Goal: Task Accomplishment & Management: Manage account settings

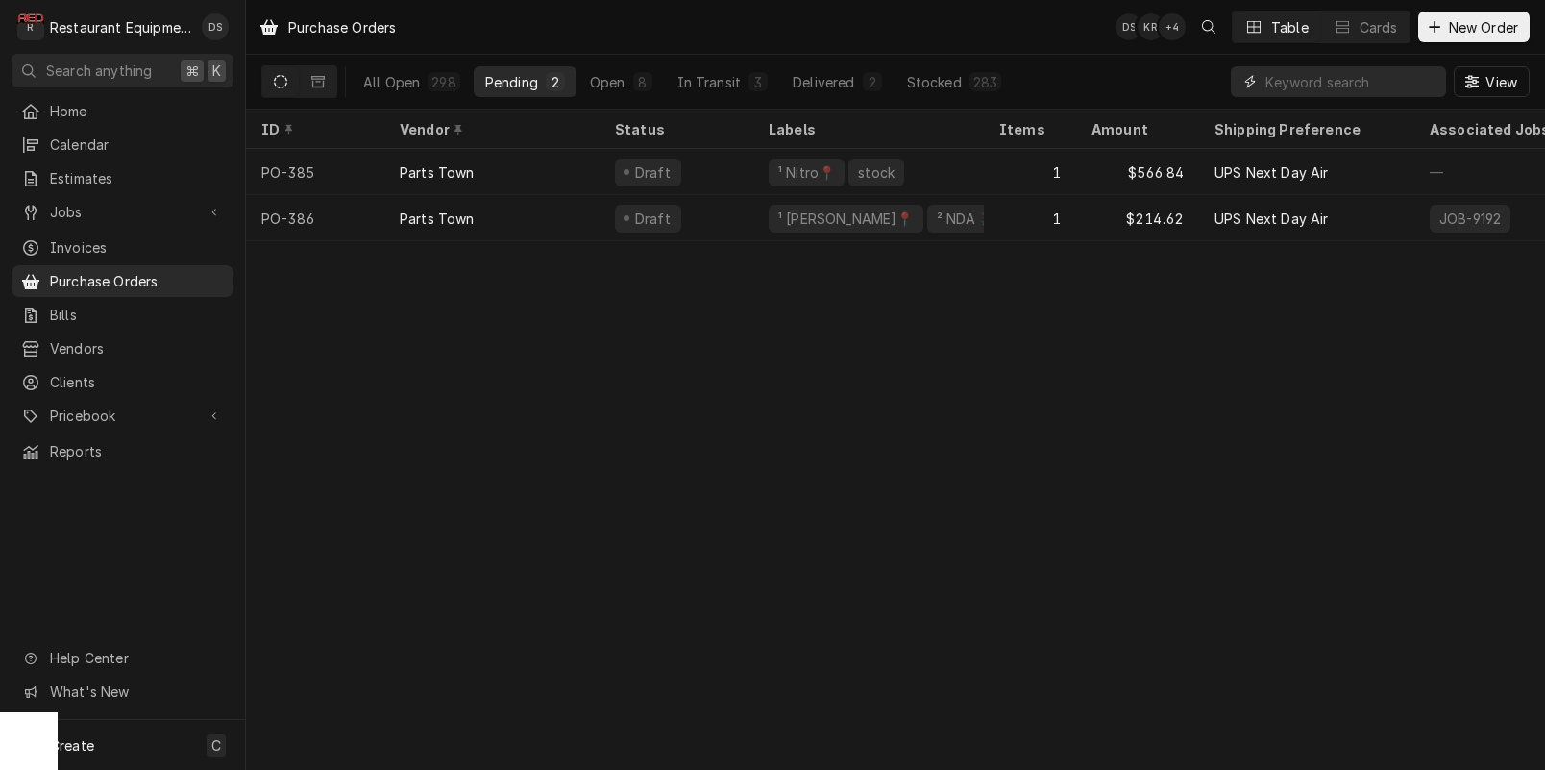
click at [1325, 89] on input "Dynamic Content Wrapper" at bounding box center [1351, 81] width 171 height 31
type input "9188"
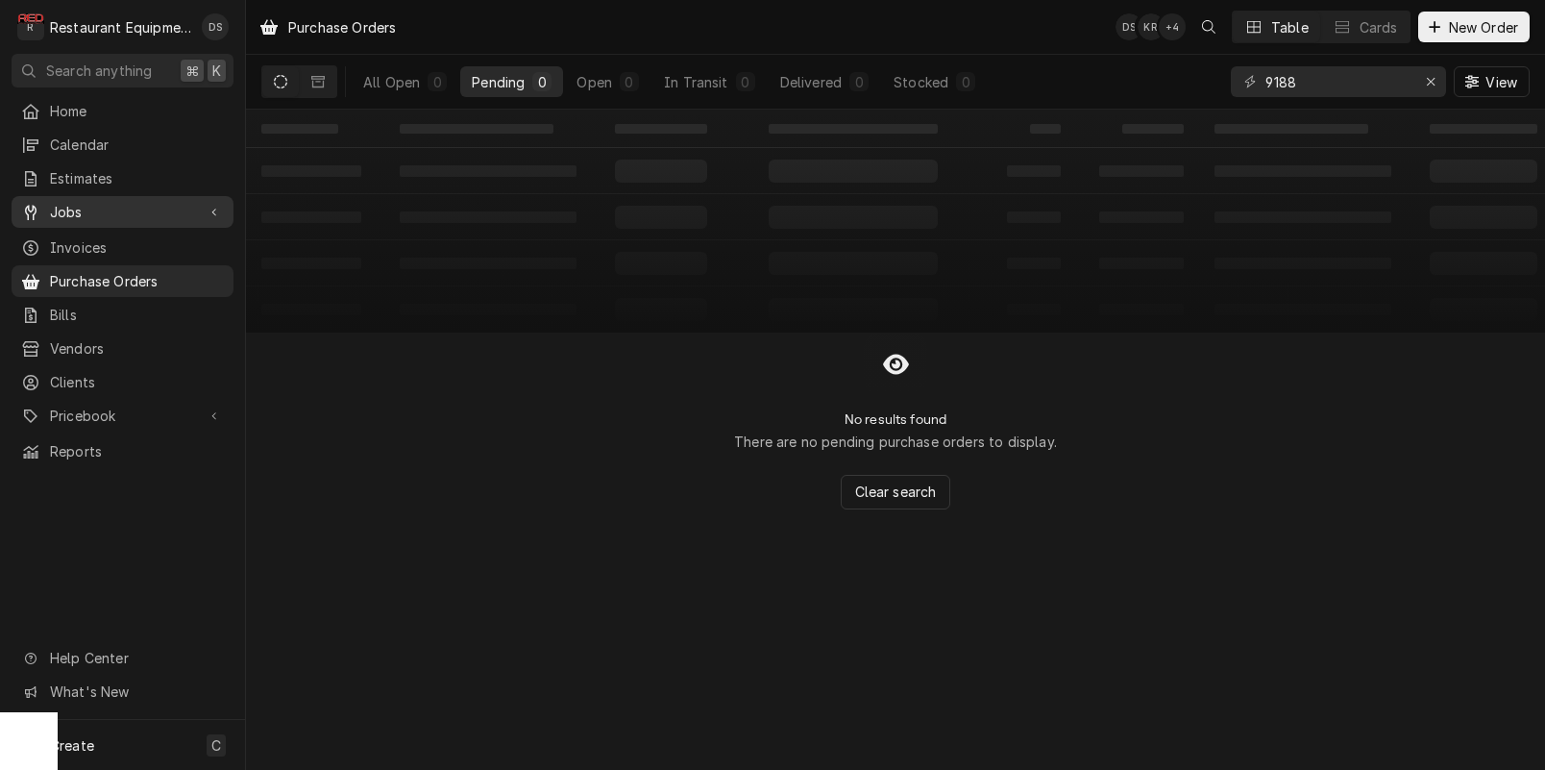
click at [73, 208] on span "Jobs" at bounding box center [122, 212] width 145 height 20
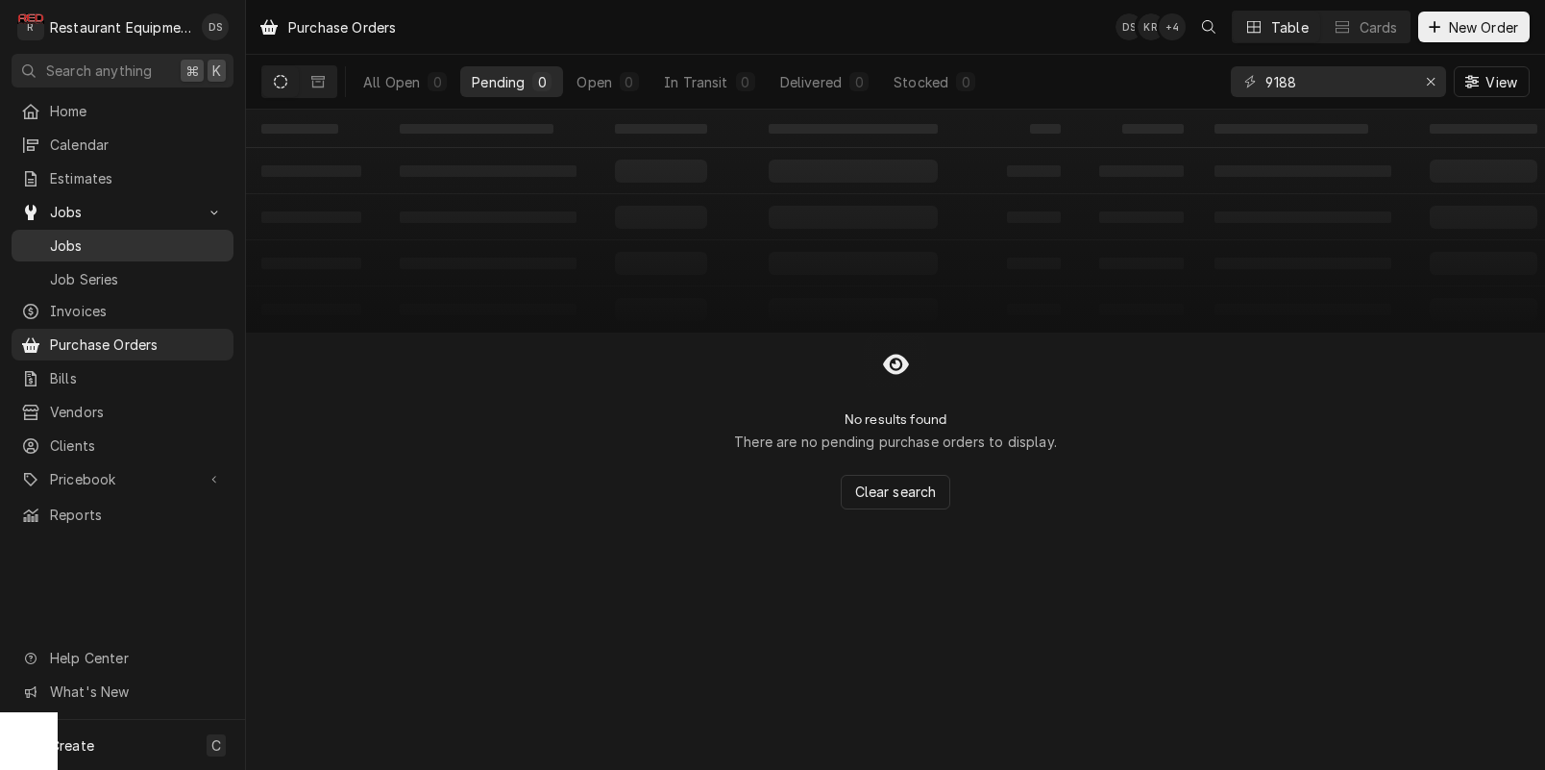
click at [81, 241] on span "Jobs" at bounding box center [137, 245] width 174 height 20
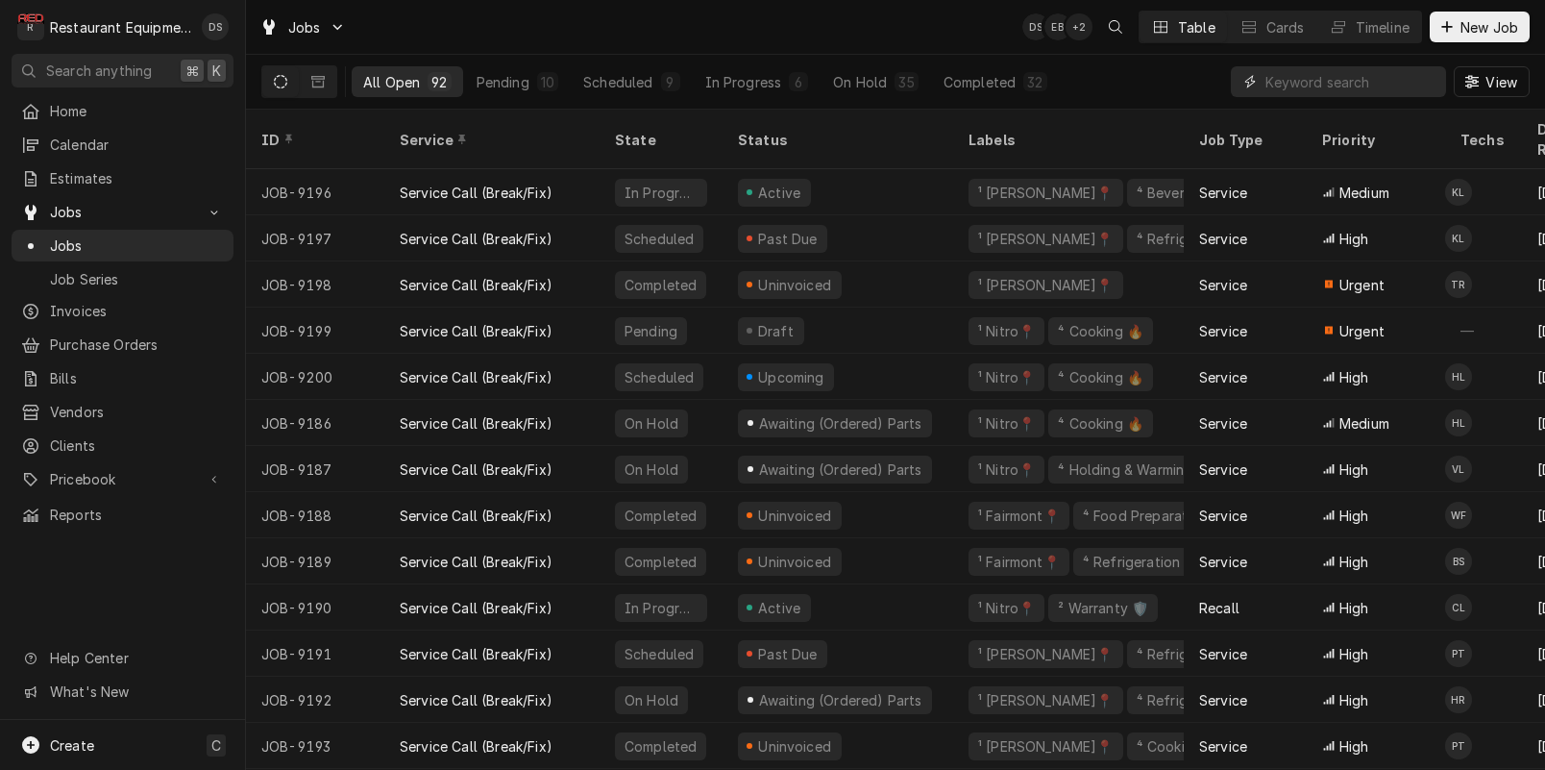
click at [1345, 88] on input "Dynamic Content Wrapper" at bounding box center [1351, 81] width 171 height 31
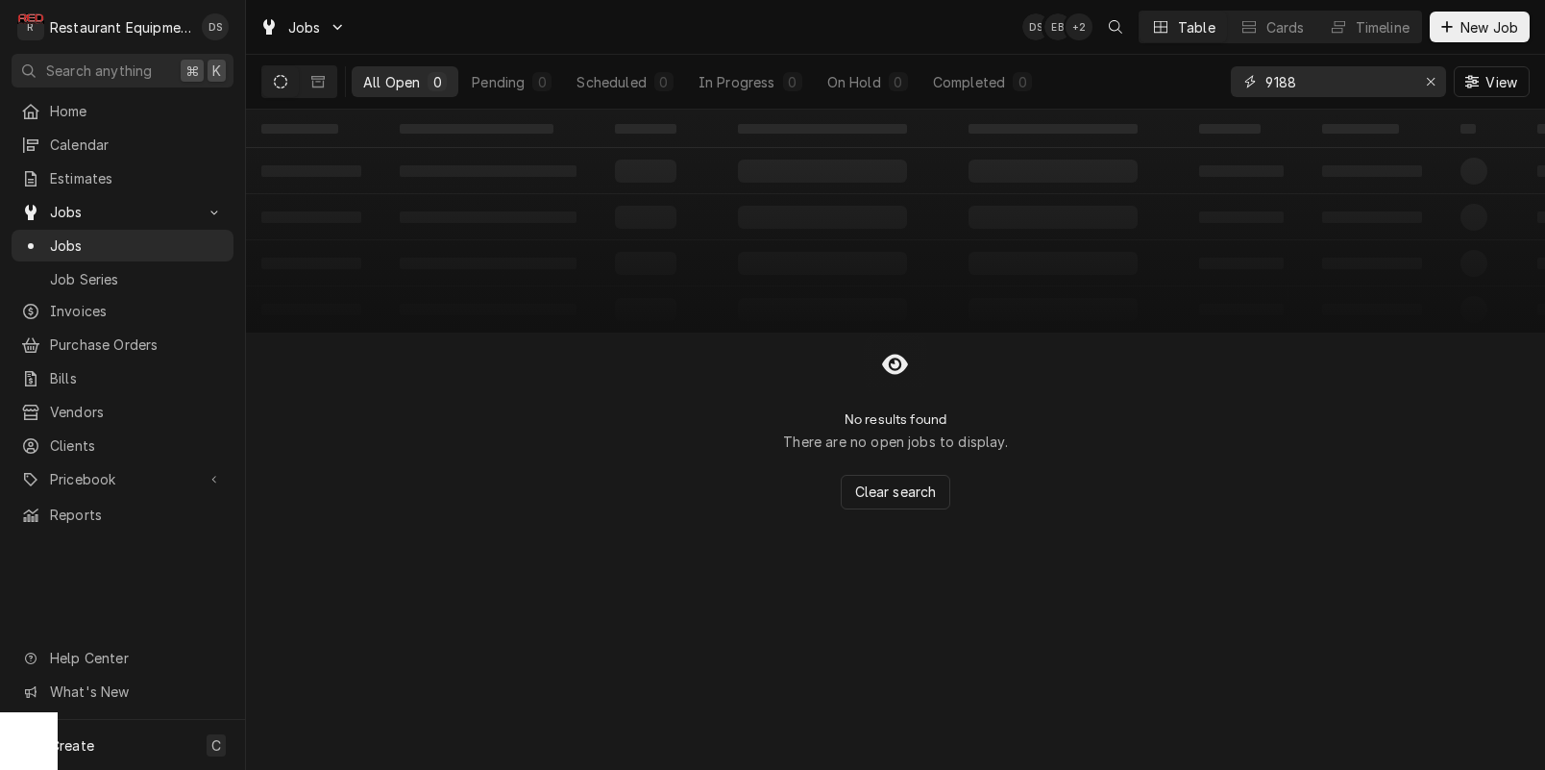
type input "9188"
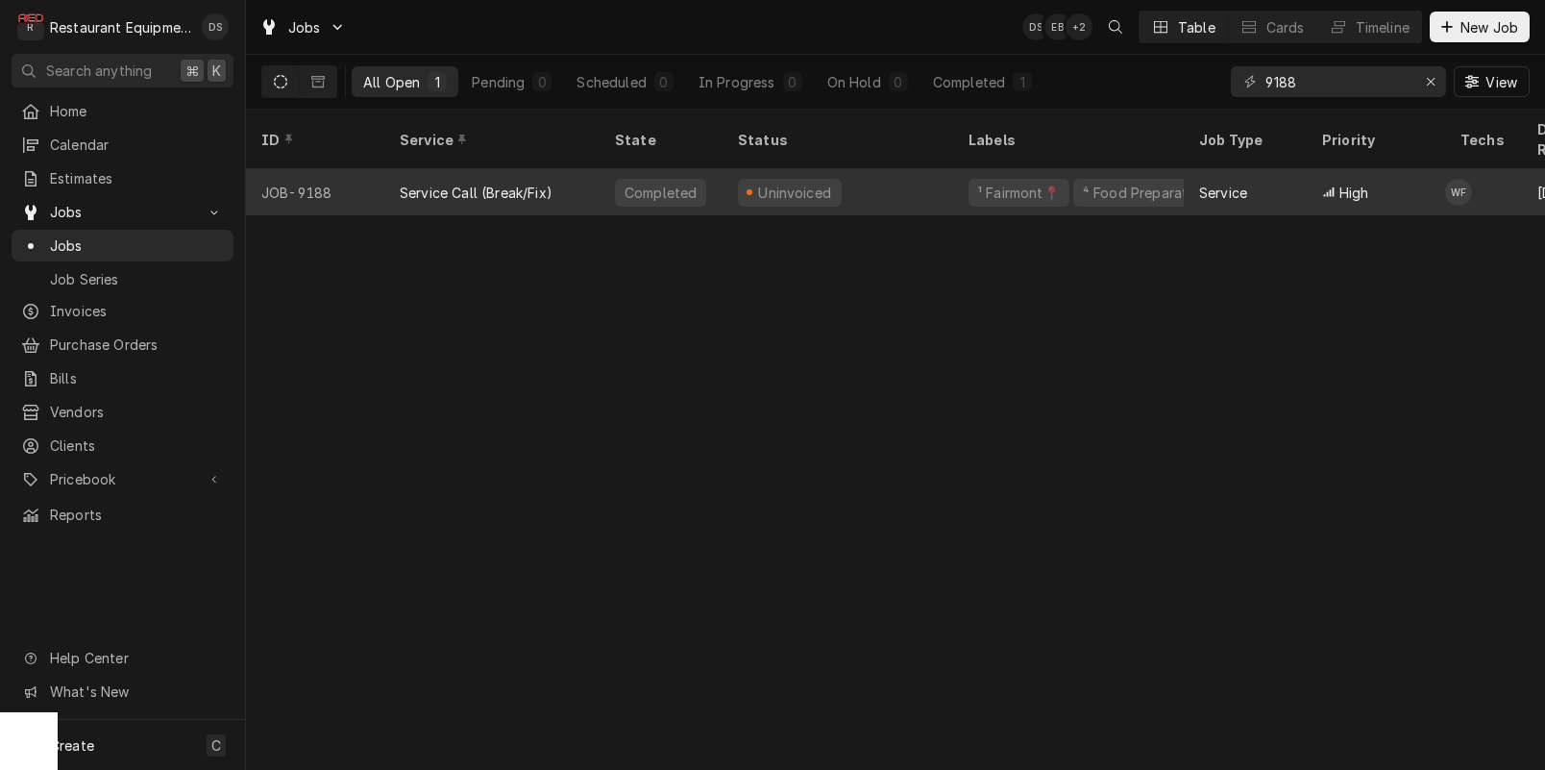
click at [942, 175] on div "Uninvoiced" at bounding box center [838, 192] width 231 height 46
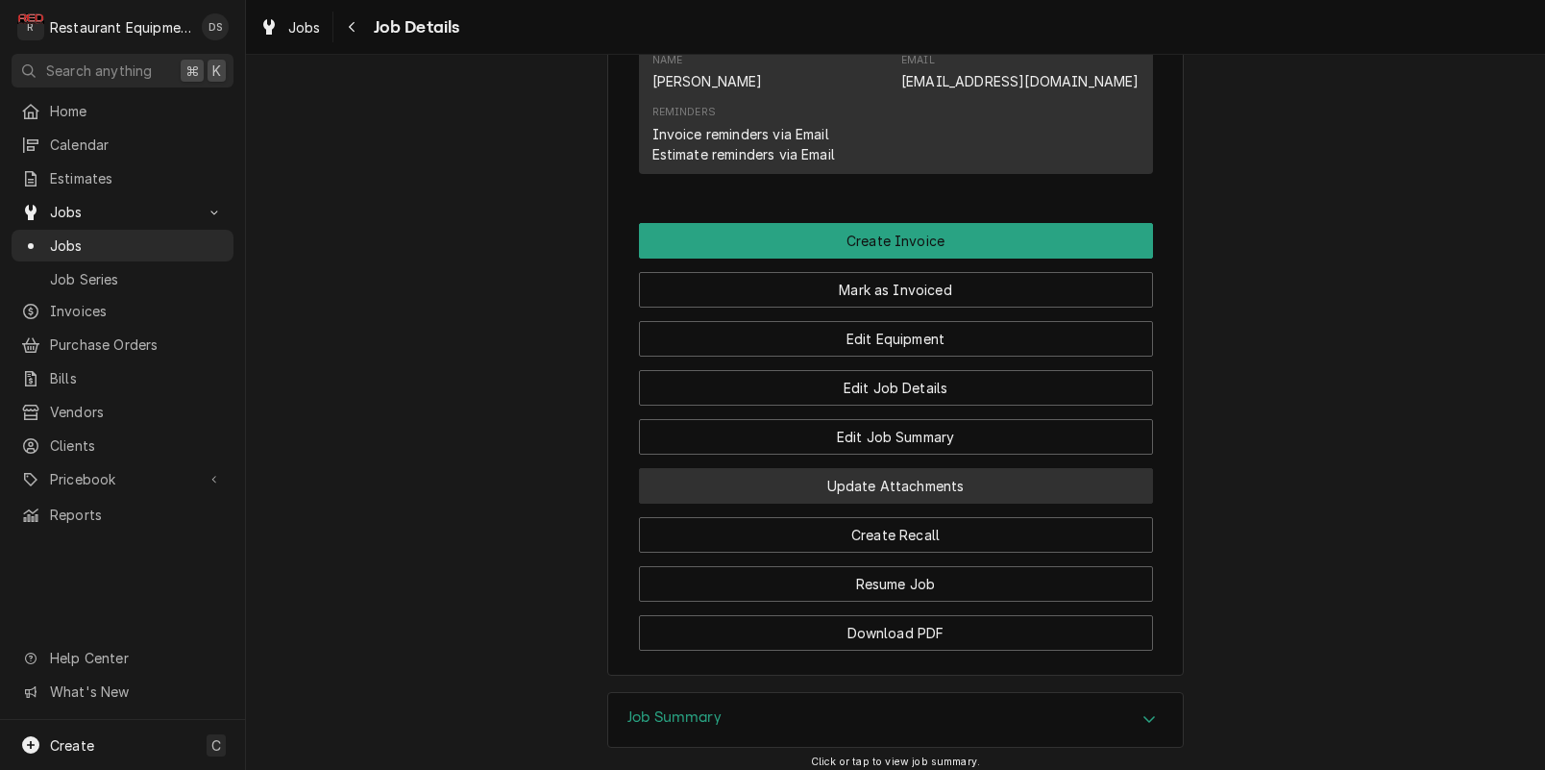
scroll to position [1946, 0]
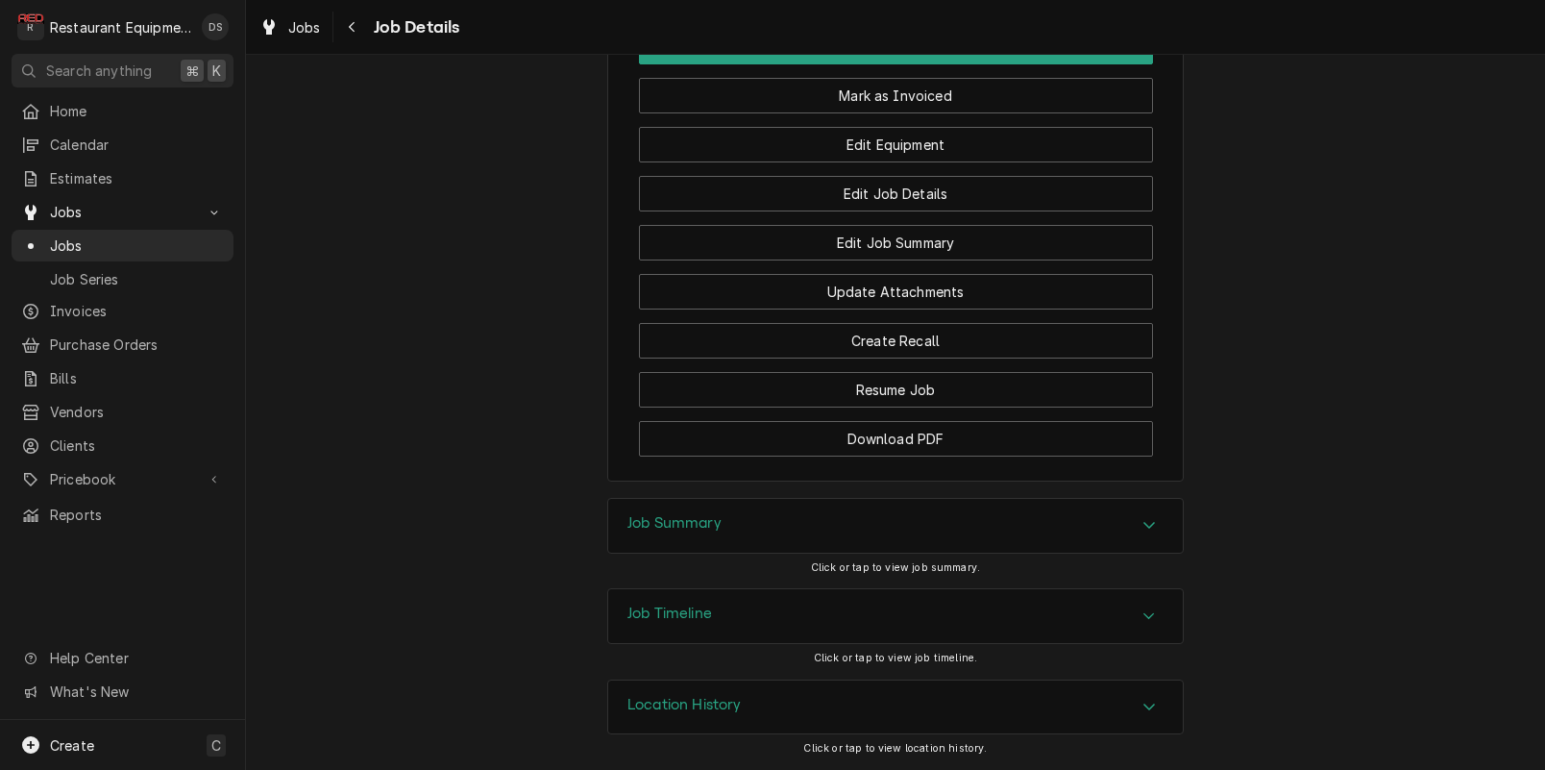
drag, startPoint x: 711, startPoint y: 528, endPoint x: 518, endPoint y: 466, distance: 202.7
click at [705, 528] on h3 "Job Summary" at bounding box center [674, 523] width 94 height 18
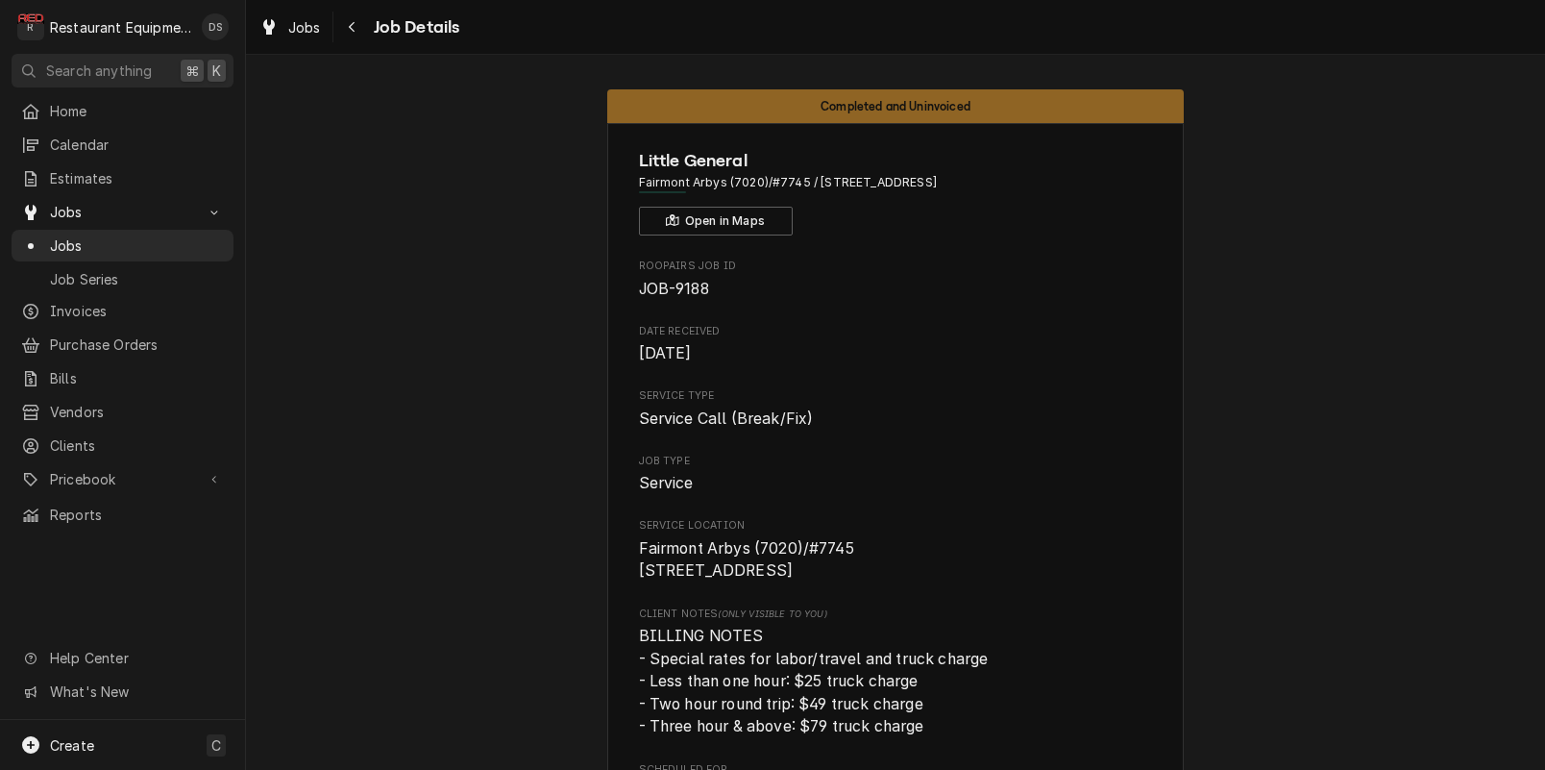
scroll to position [13, 0]
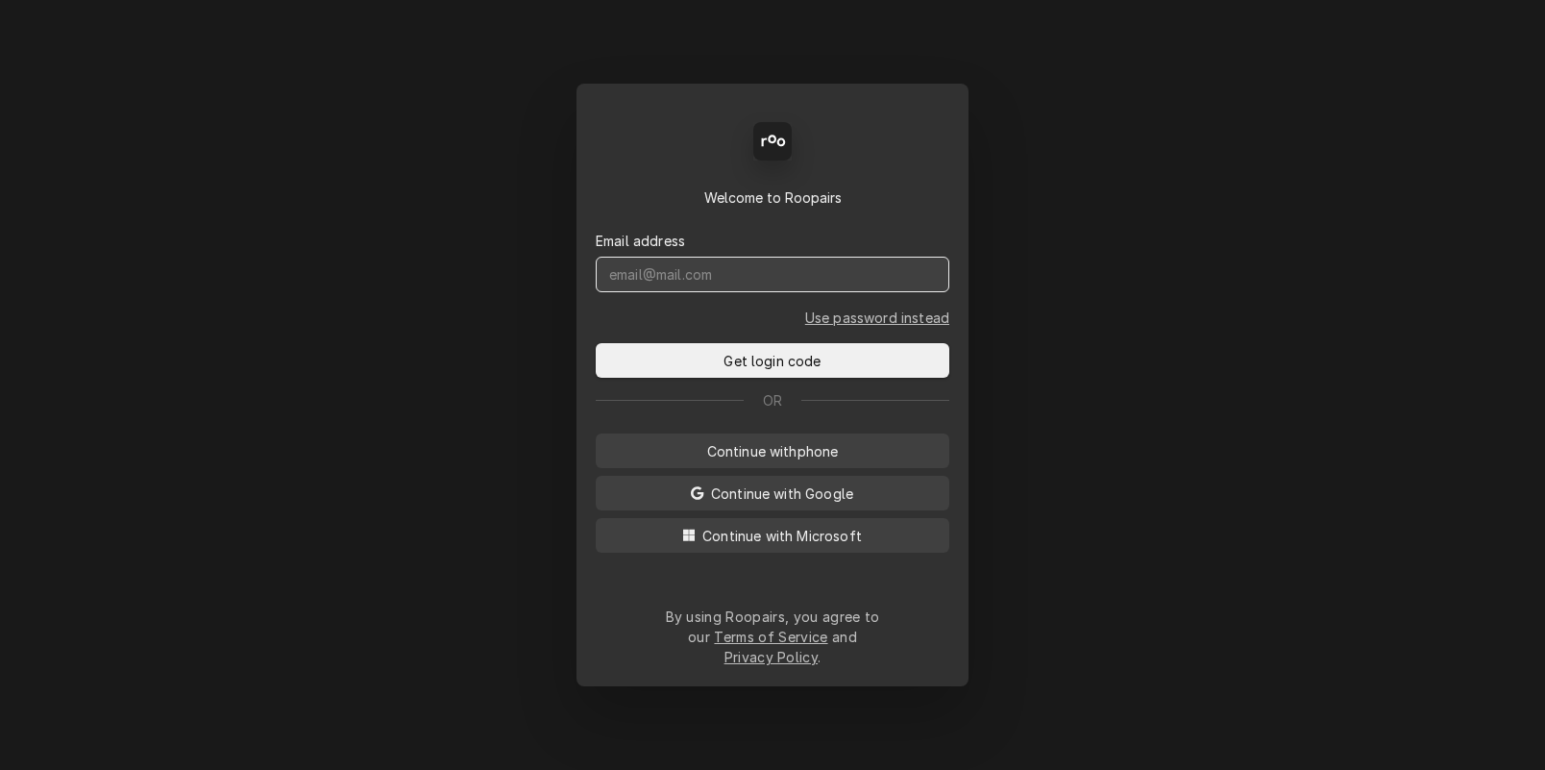
click at [703, 292] on input "Dynamic Content Wrapper" at bounding box center [773, 275] width 354 height 36
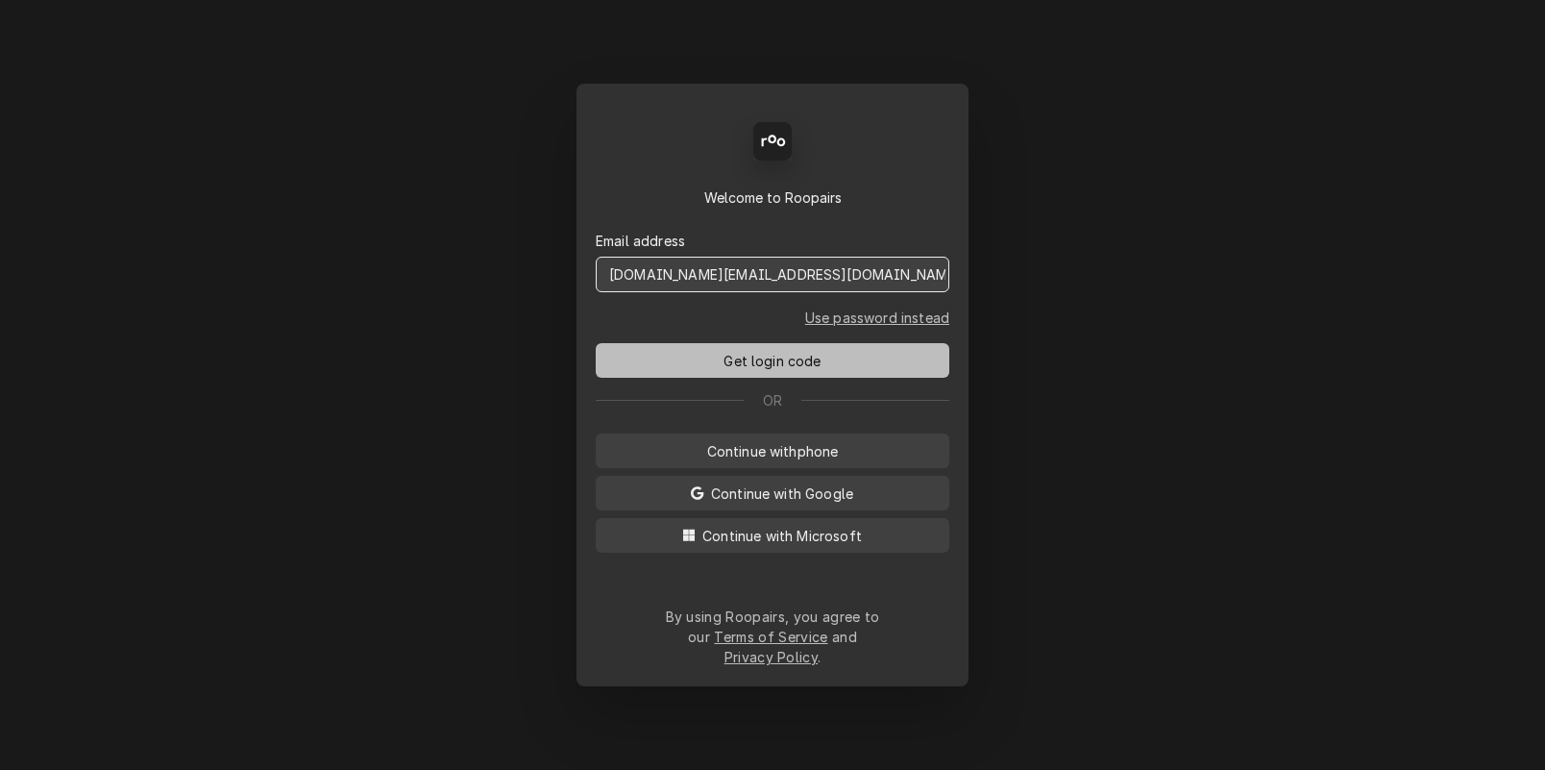
type input "dstewart.red@yahoo.com"
click at [772, 371] on span "Get login code" at bounding box center [772, 361] width 105 height 20
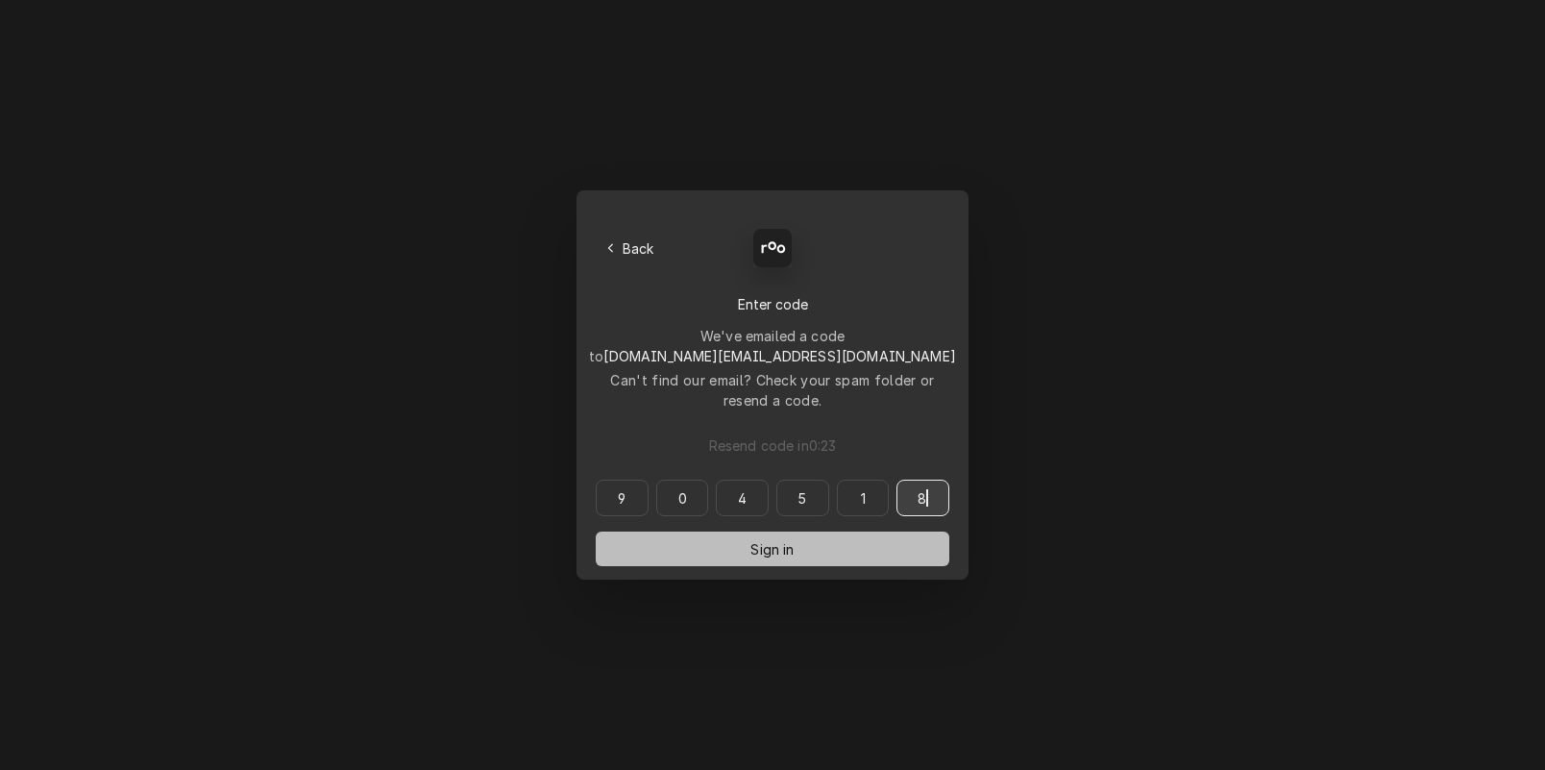
type input "904518"
drag, startPoint x: 690, startPoint y: 496, endPoint x: 644, endPoint y: 480, distance: 48.6
click at [690, 531] on button "Sign in" at bounding box center [773, 548] width 354 height 35
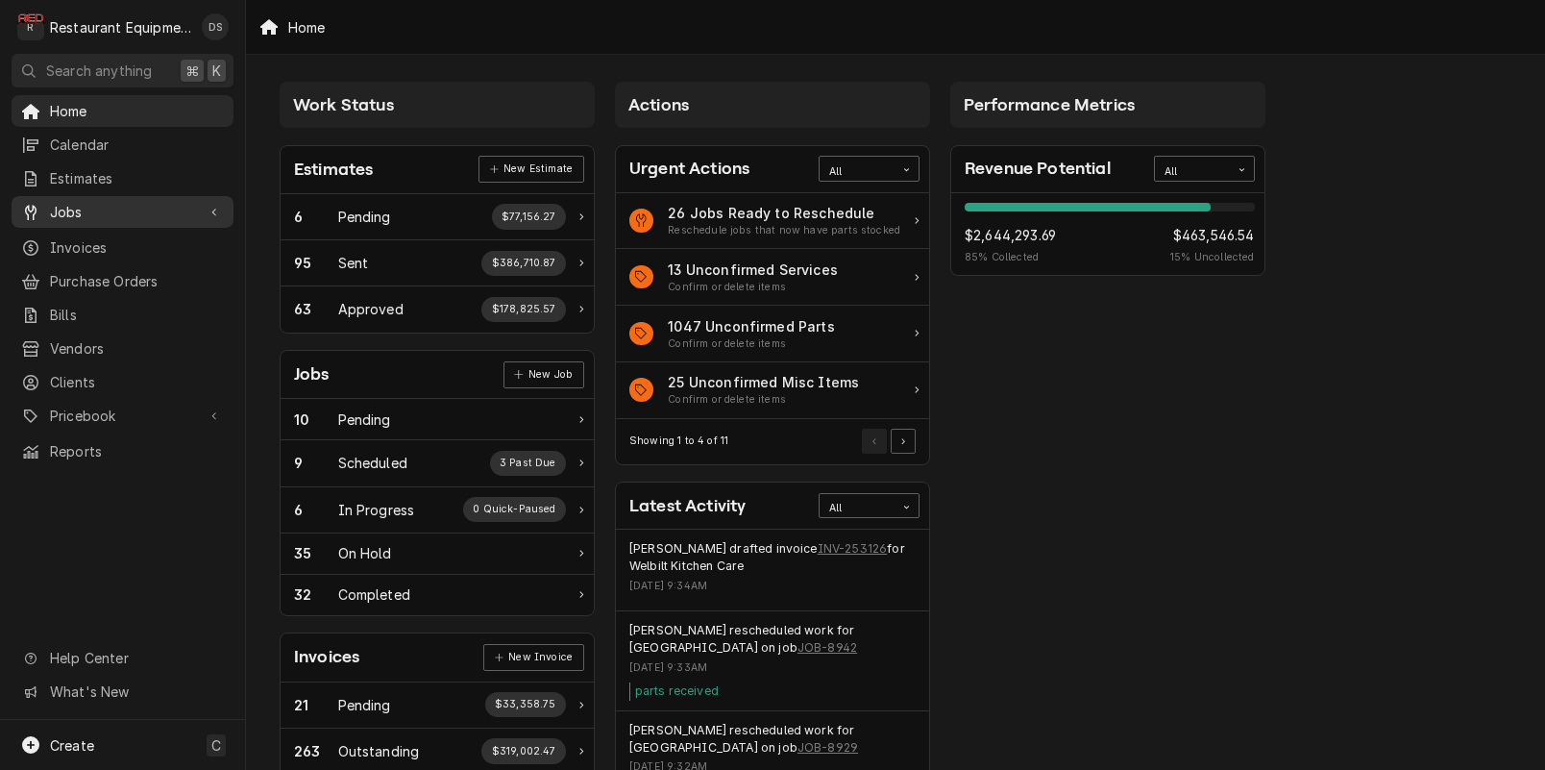
click at [71, 202] on span "Jobs" at bounding box center [122, 212] width 145 height 20
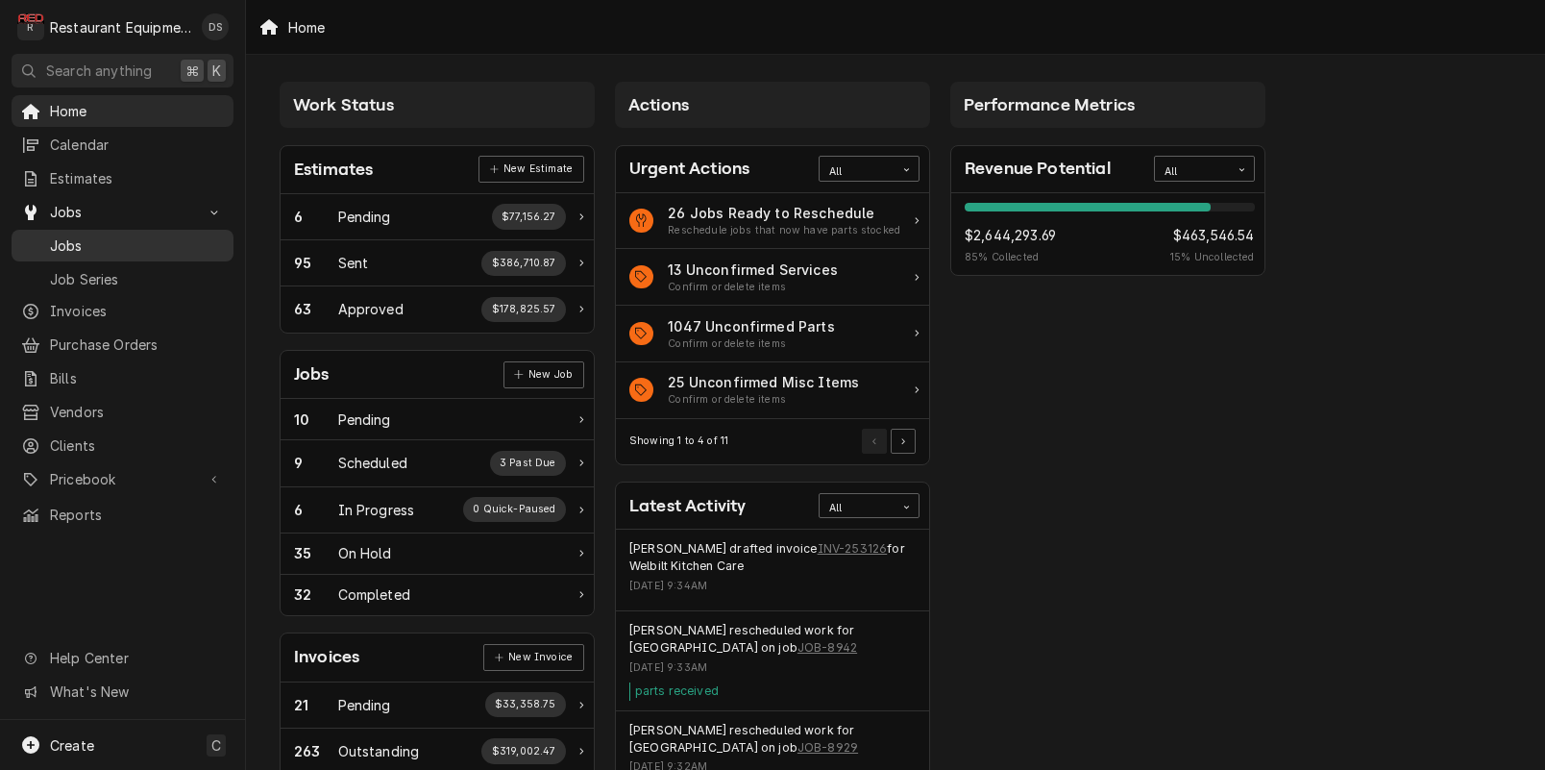
click at [96, 241] on span "Jobs" at bounding box center [137, 245] width 174 height 20
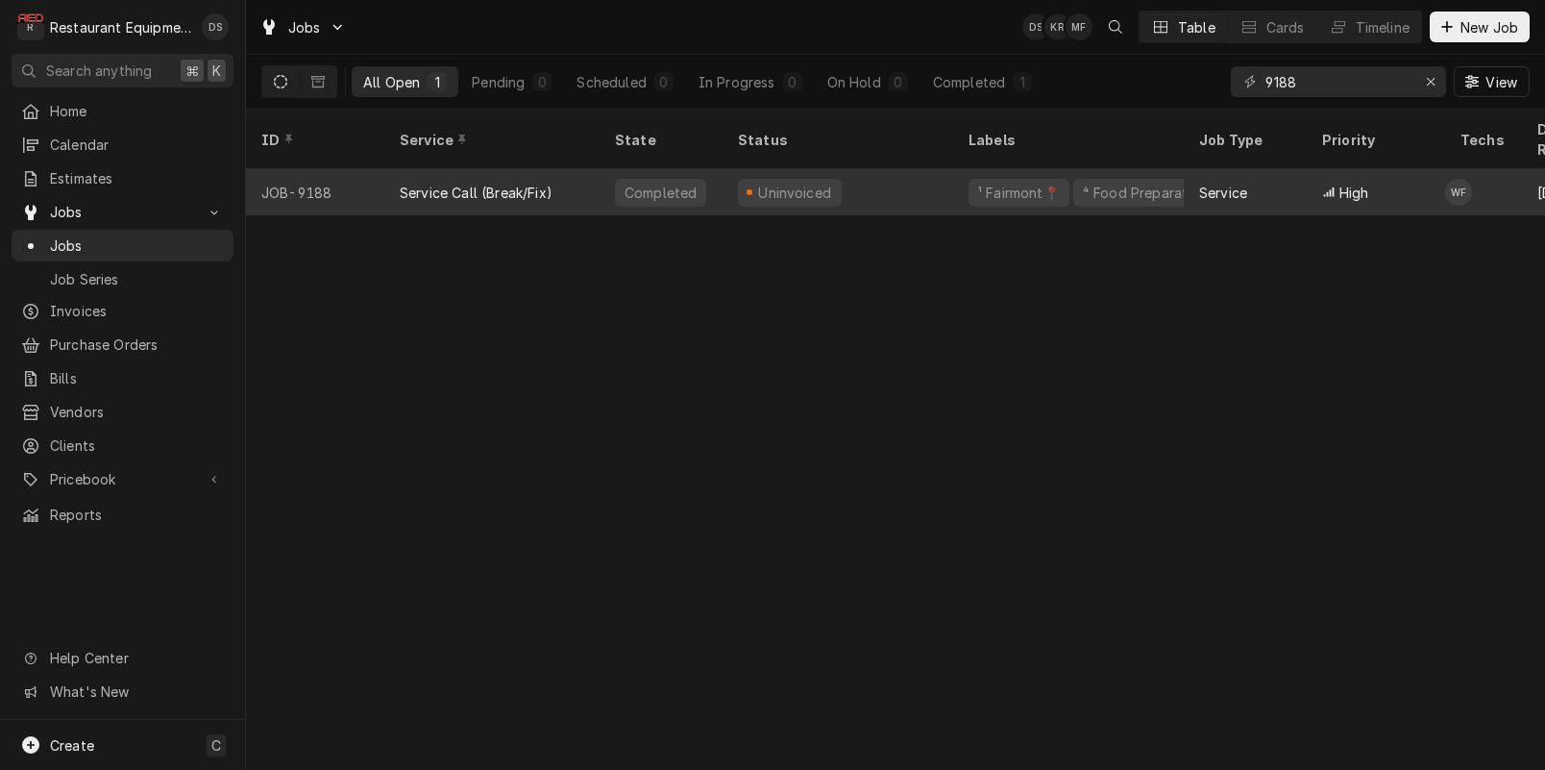
click at [856, 179] on div "Uninvoiced" at bounding box center [838, 192] width 231 height 46
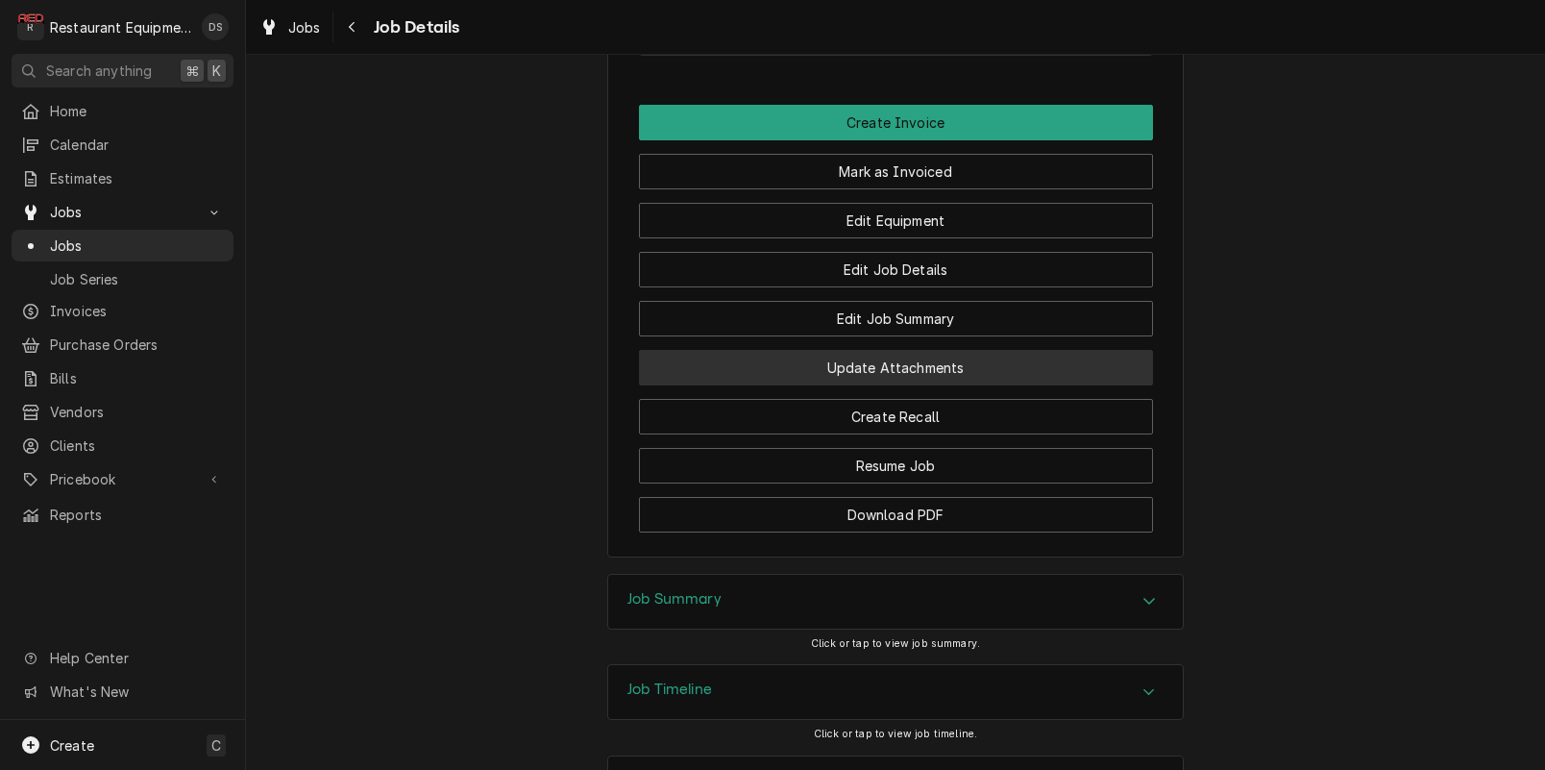
scroll to position [1946, 0]
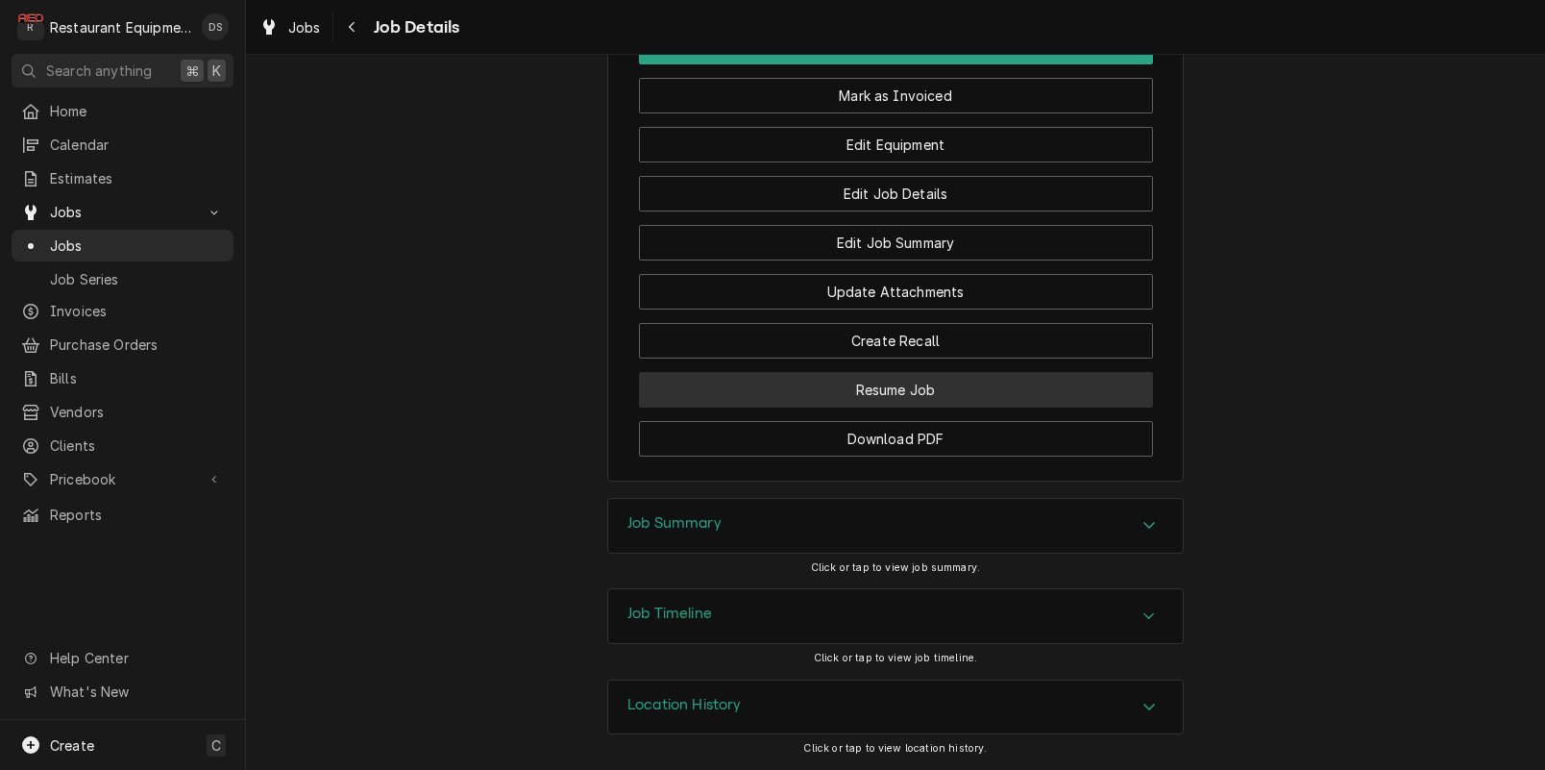
click at [947, 398] on button "Resume Job" at bounding box center [896, 390] width 514 height 36
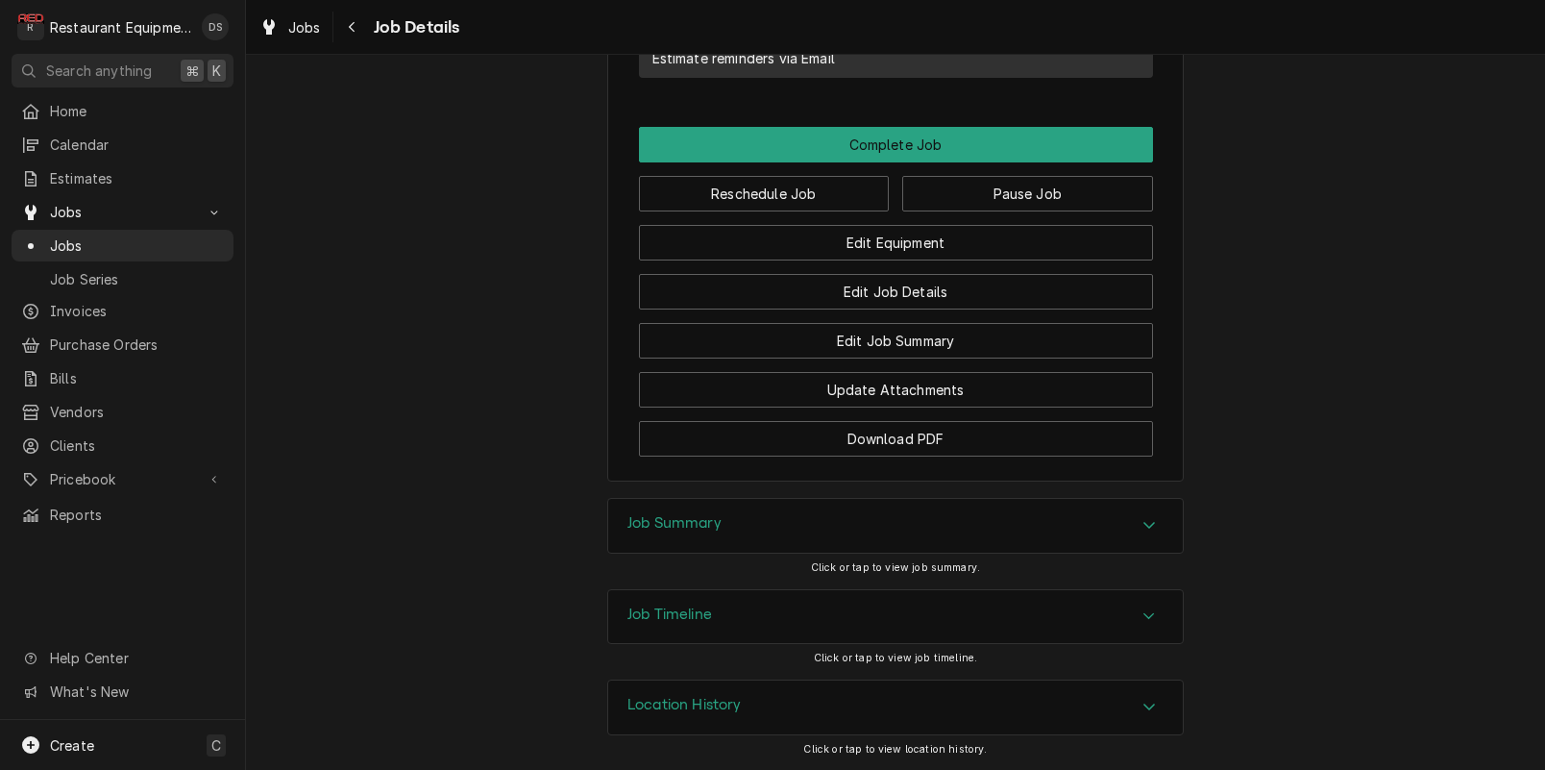
scroll to position [2020, 0]
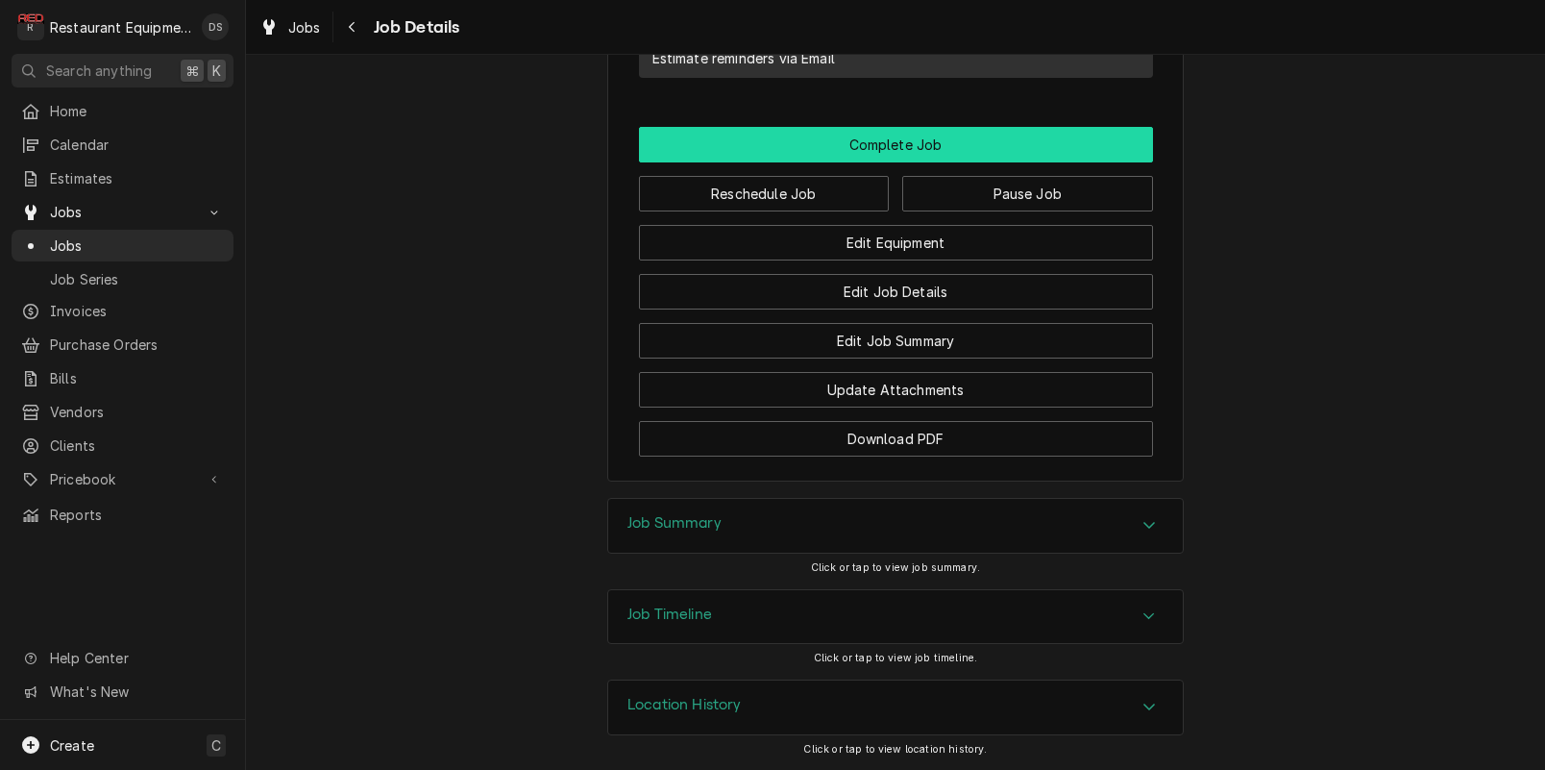
click at [924, 147] on button "Complete Job" at bounding box center [896, 145] width 514 height 36
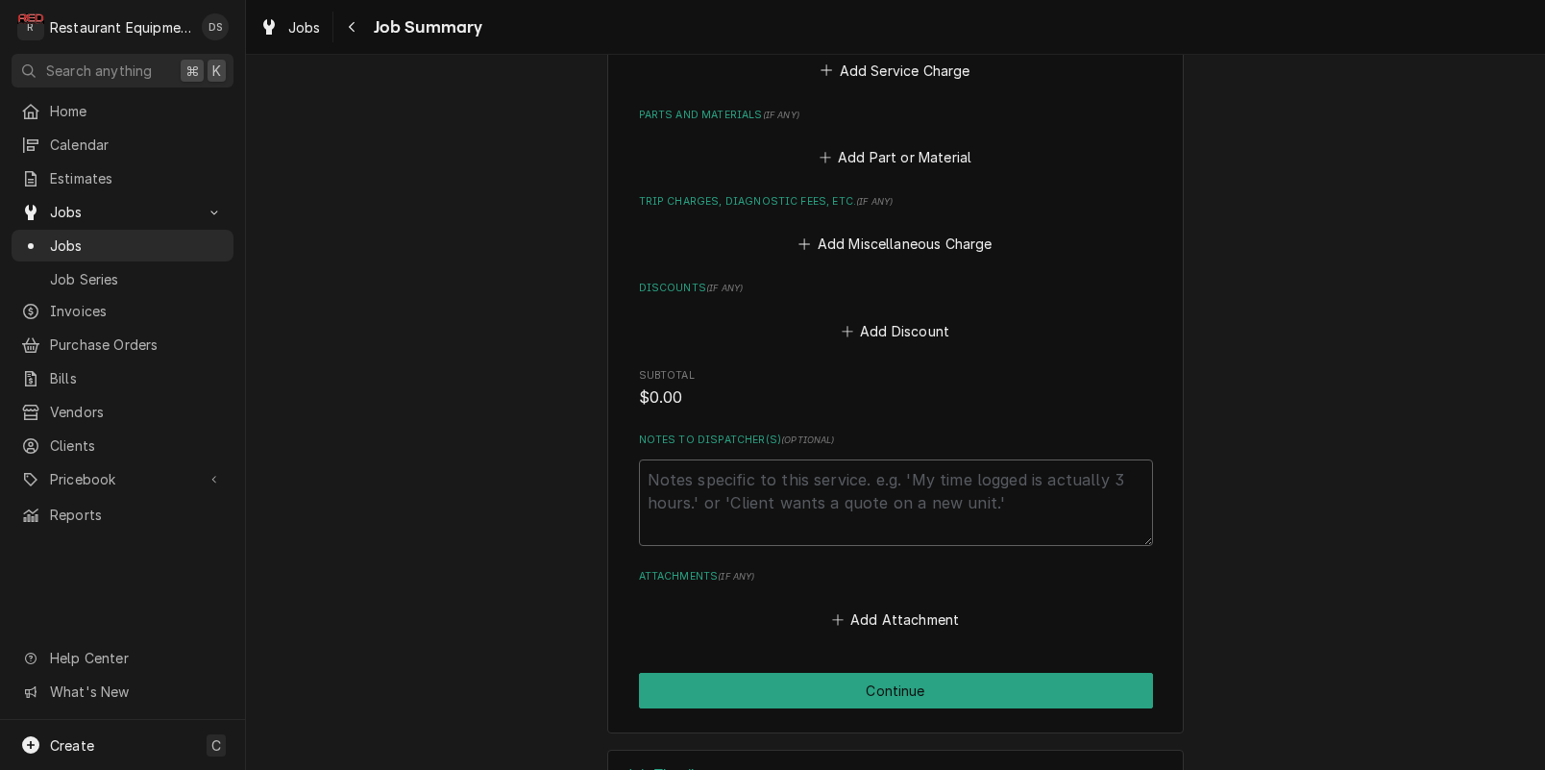
scroll to position [844, 0]
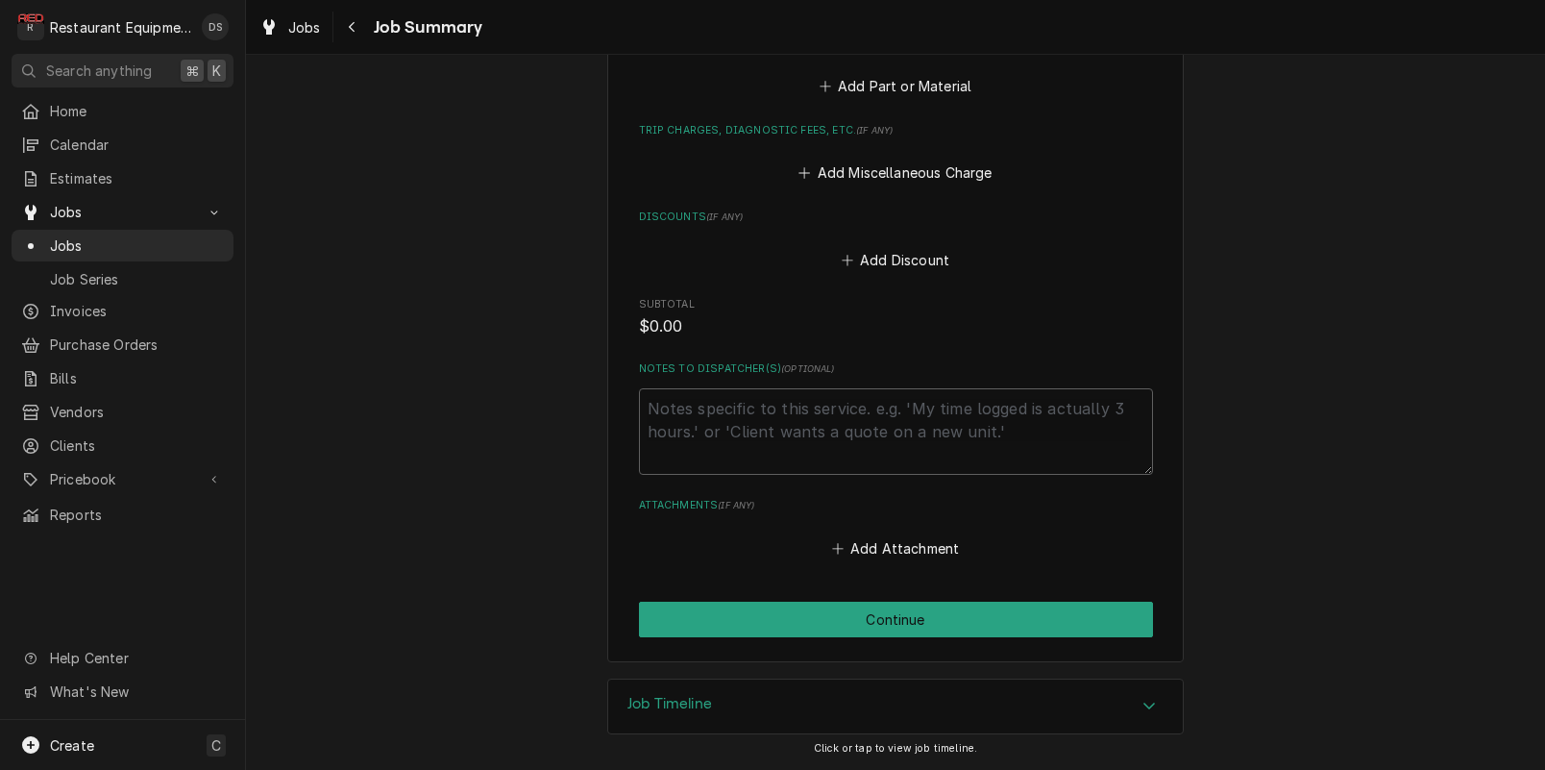
click at [306, 20] on span "Jobs" at bounding box center [304, 27] width 33 height 20
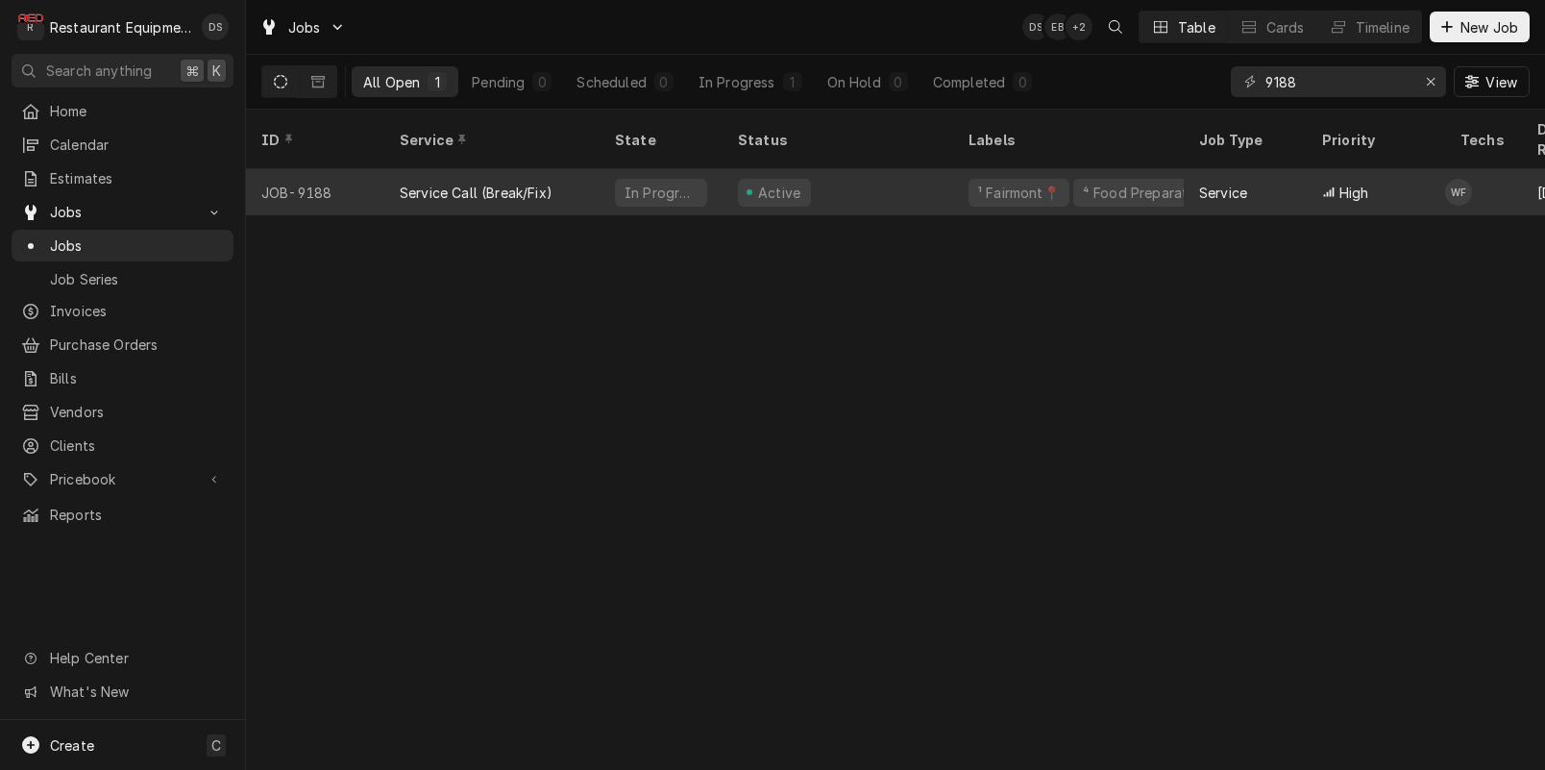
click at [934, 176] on div "Active" at bounding box center [838, 192] width 231 height 46
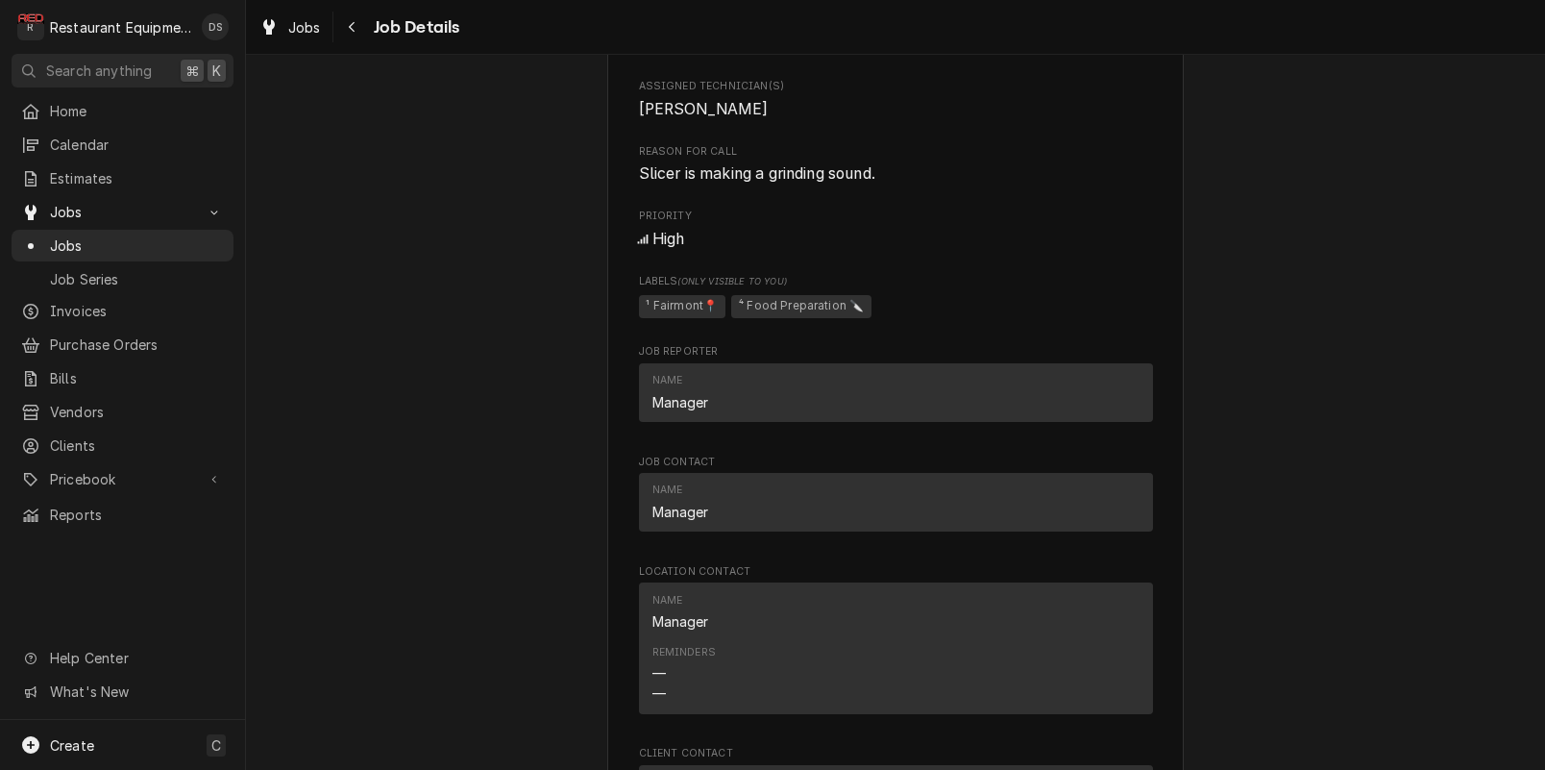
scroll to position [2020, 0]
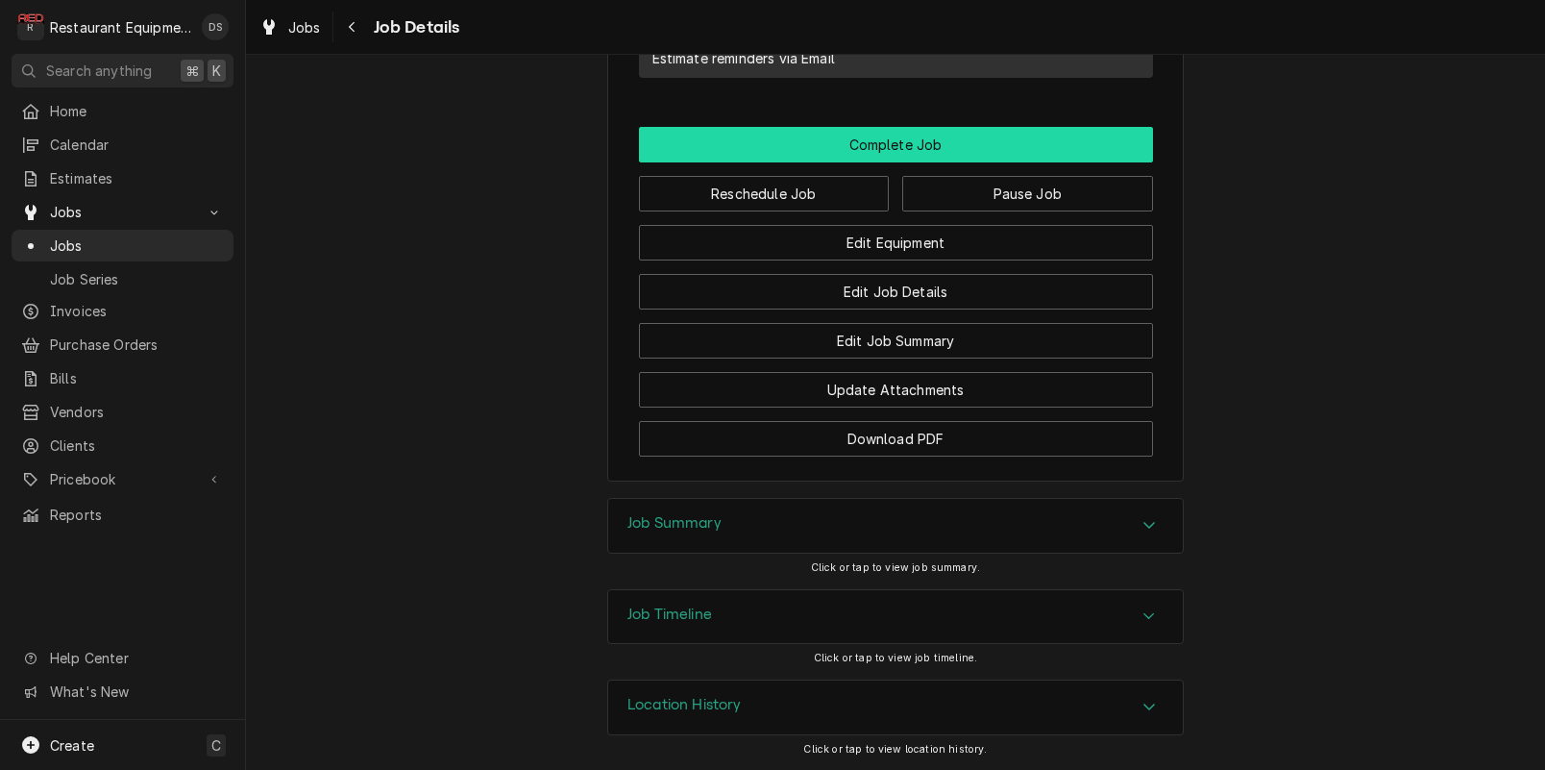
click at [938, 149] on button "Complete Job" at bounding box center [896, 145] width 514 height 36
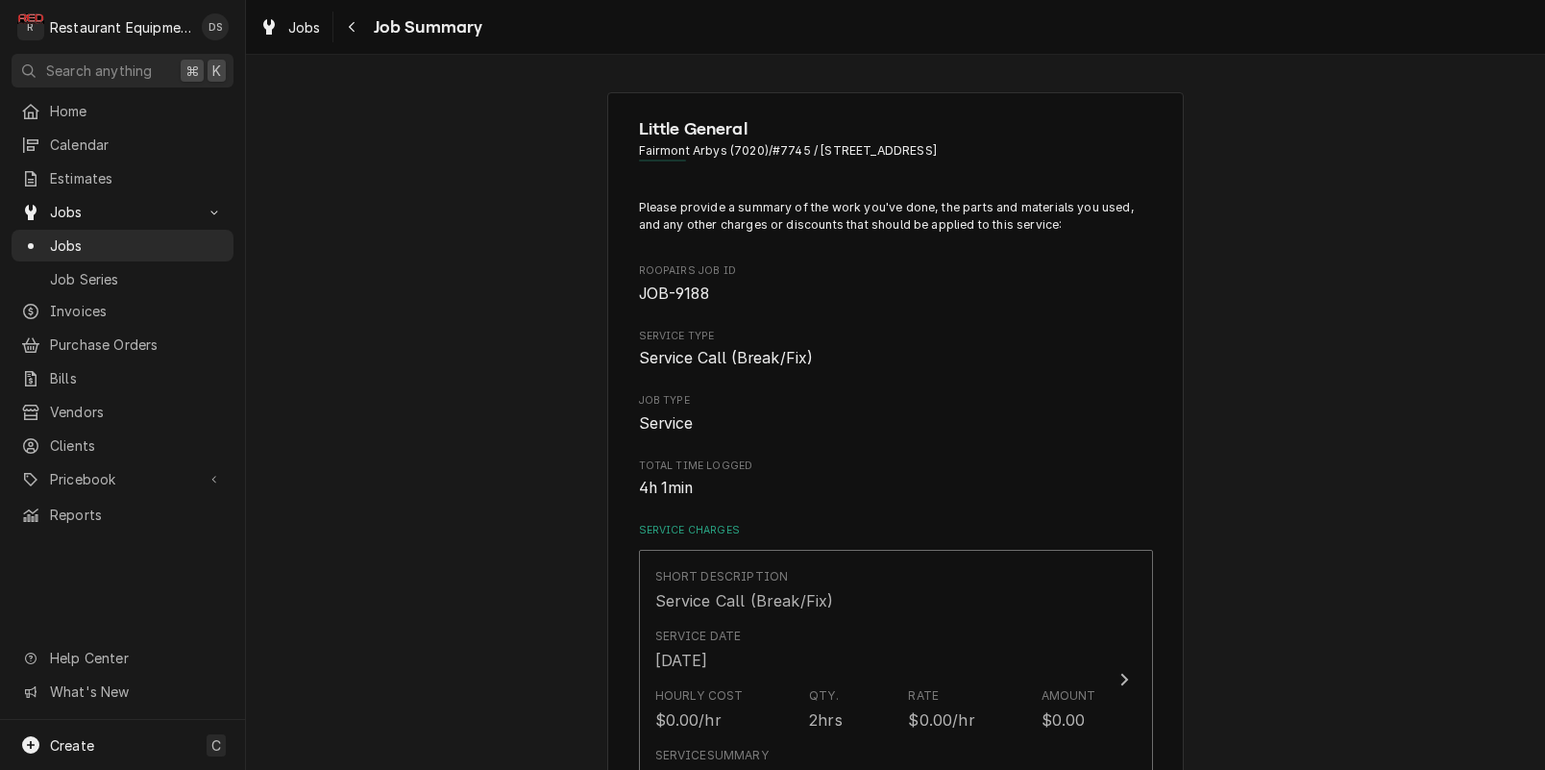
drag, startPoint x: 435, startPoint y: 257, endPoint x: 461, endPoint y: 268, distance: 28.4
click at [292, 18] on span "Jobs" at bounding box center [304, 27] width 33 height 20
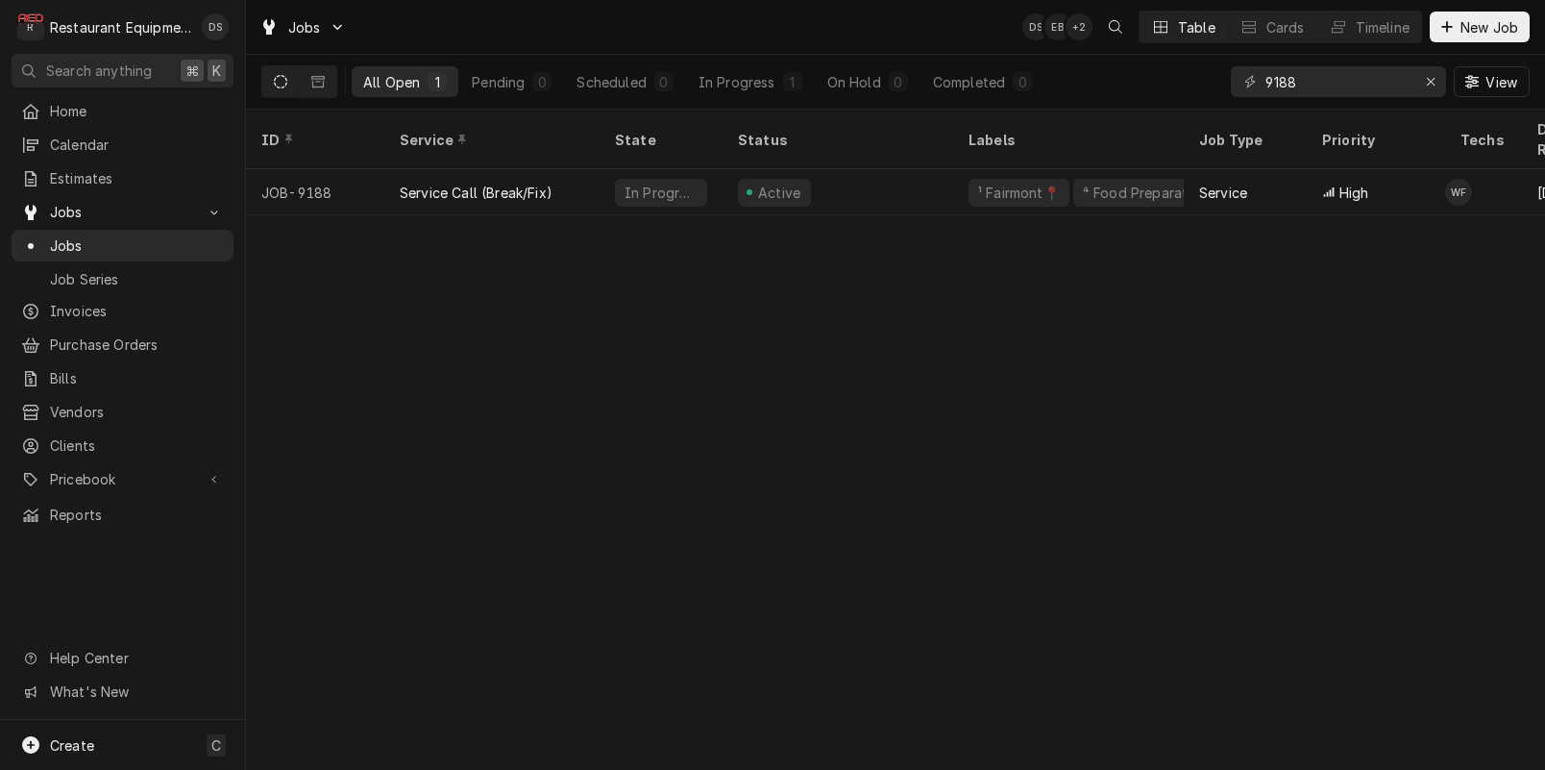
click at [544, 255] on div "ID Service State Status Labels Job Type Priority Techs Date Received Client Loc…" at bounding box center [895, 440] width 1299 height 660
drag, startPoint x: 701, startPoint y: 480, endPoint x: 167, endPoint y: 278, distance: 570.5
click at [700, 480] on div "ID Service State Status Labels Job Type Priority Techs Date Received Client Loc…" at bounding box center [895, 440] width 1299 height 660
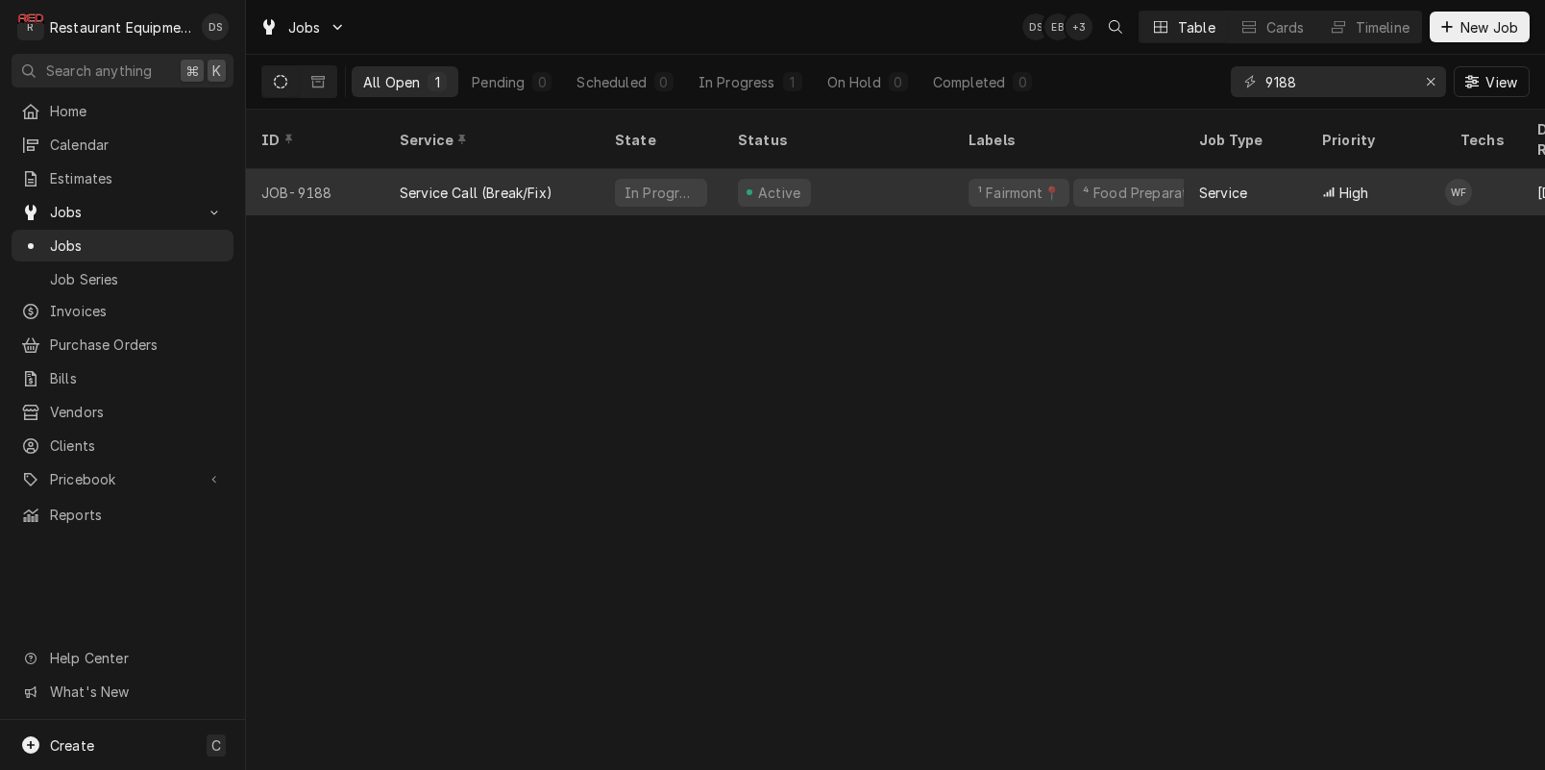
click at [603, 178] on div "In Progress" at bounding box center [661, 192] width 123 height 46
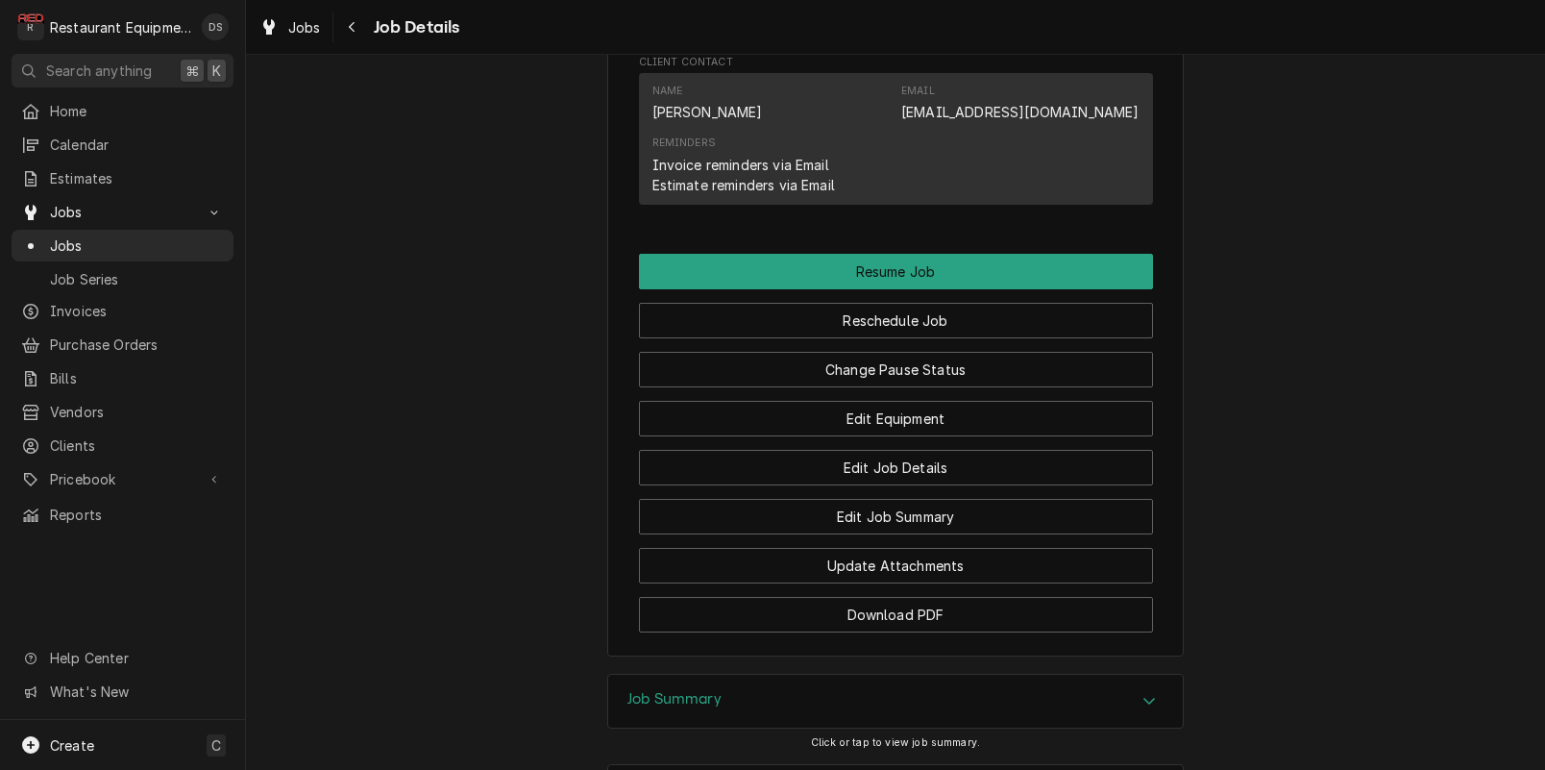
scroll to position [2222, 0]
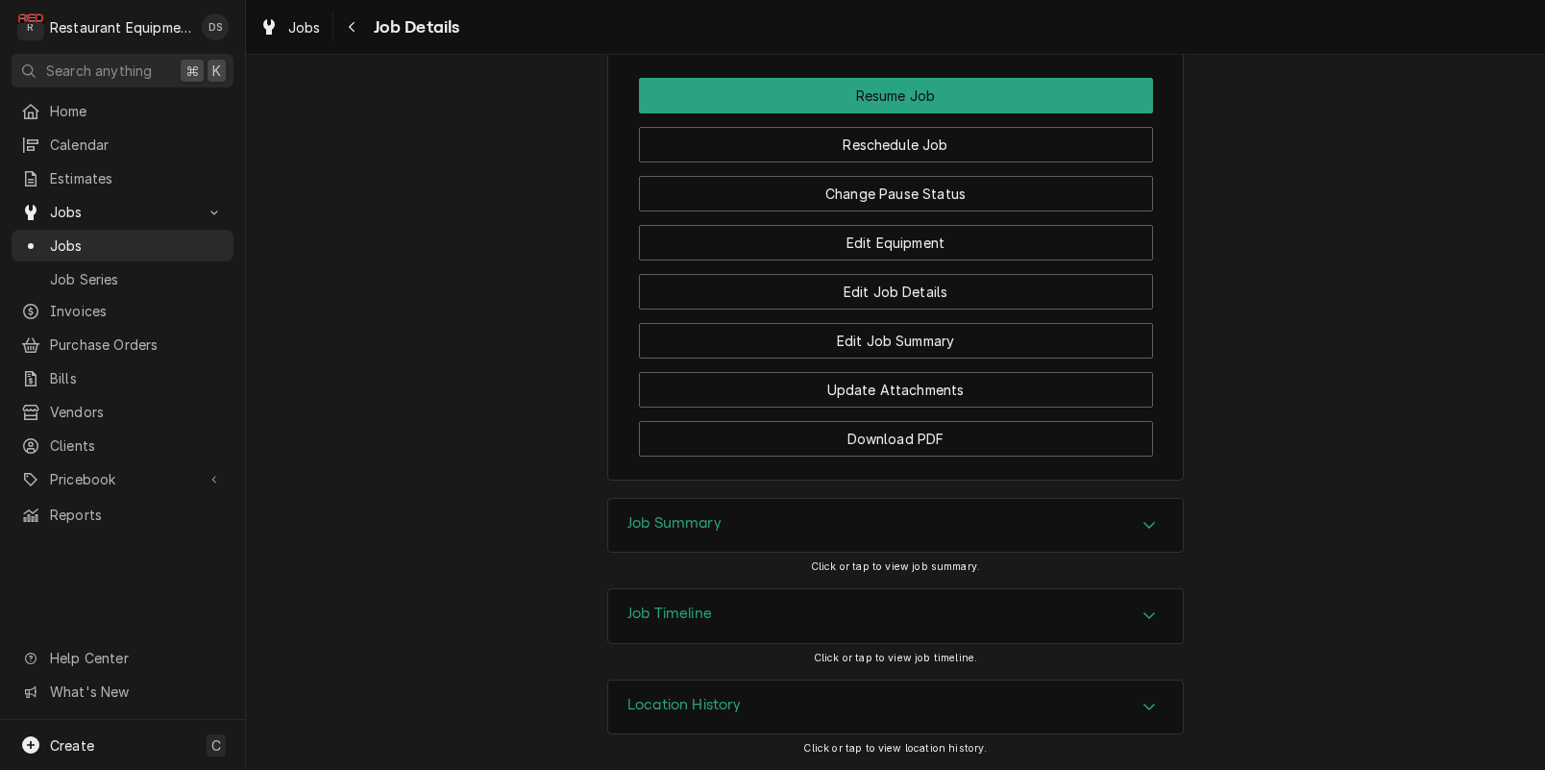
click at [318, 28] on span "Jobs" at bounding box center [304, 27] width 33 height 20
